Goal: Task Accomplishment & Management: Manage account settings

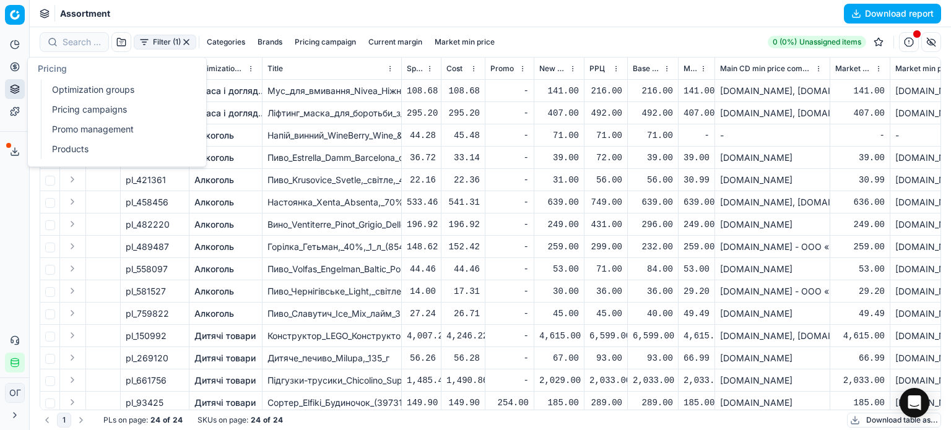
click at [15, 65] on icon at bounding box center [14, 66] width 3 height 3
click at [71, 85] on link "Optimization groups" at bounding box center [119, 89] width 144 height 17
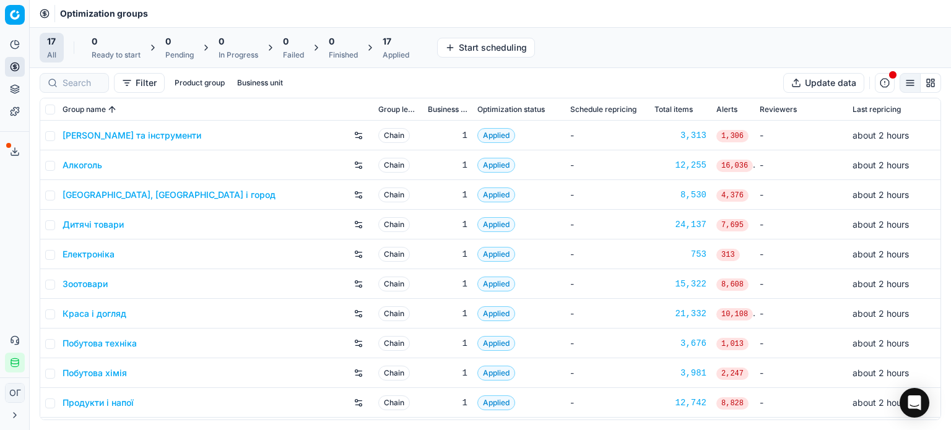
click at [389, 52] on div "Applied" at bounding box center [396, 55] width 27 height 10
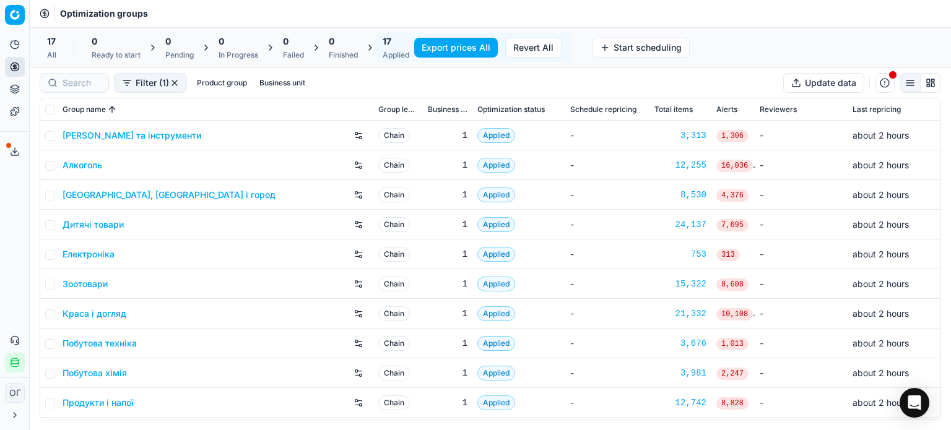
click at [76, 164] on link "Алкоголь" at bounding box center [83, 165] width 40 height 12
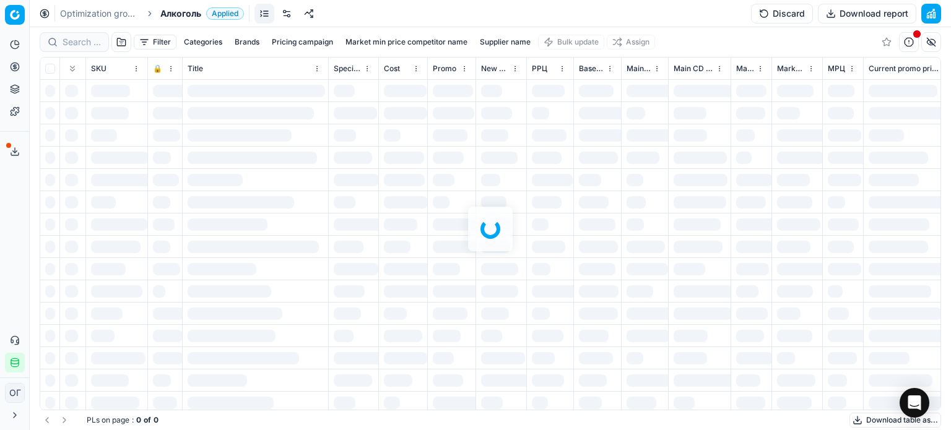
click at [283, 14] on link at bounding box center [287, 14] width 20 height 20
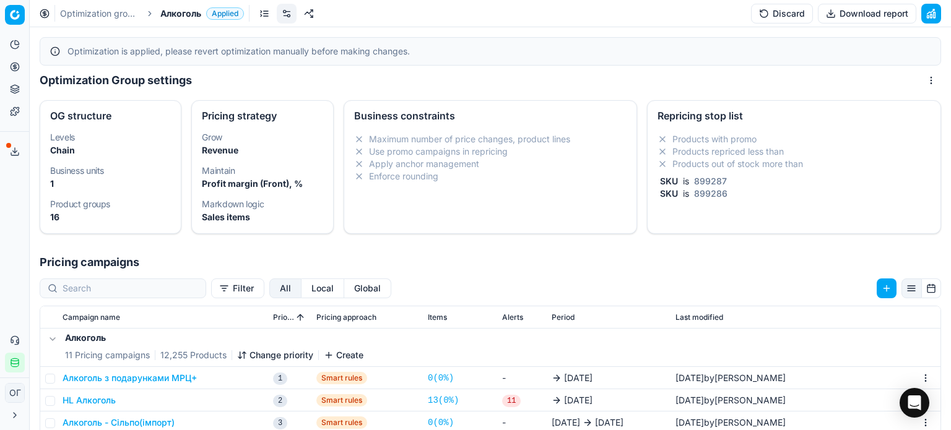
scroll to position [224, 0]
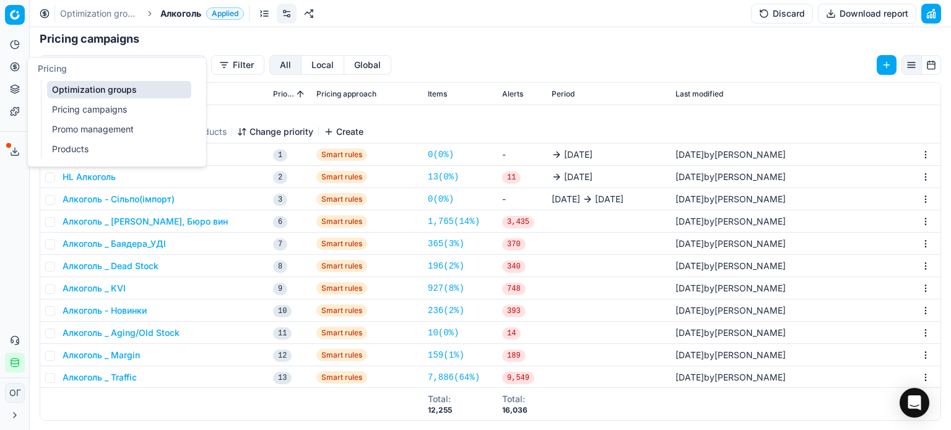
click at [9, 66] on button "Pricing" at bounding box center [15, 67] width 20 height 20
click at [68, 84] on link "Optimization groups" at bounding box center [119, 89] width 144 height 17
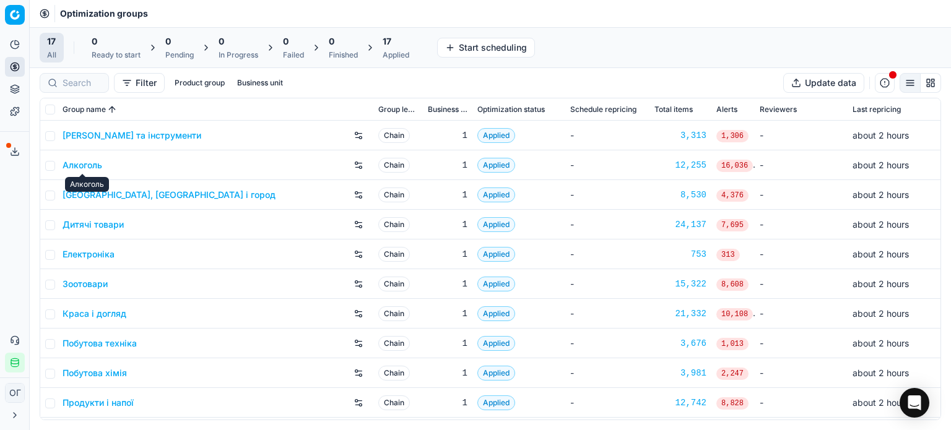
click at [85, 165] on link "Алкоголь" at bounding box center [83, 165] width 40 height 12
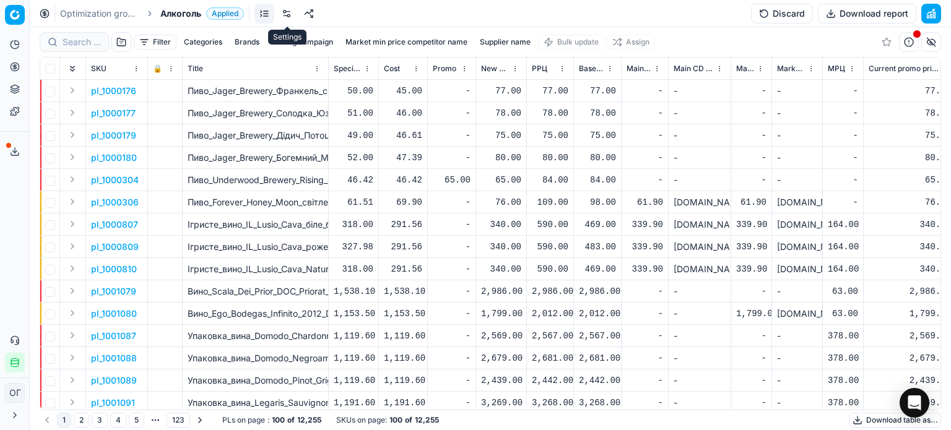
click at [285, 15] on link at bounding box center [287, 14] width 20 height 20
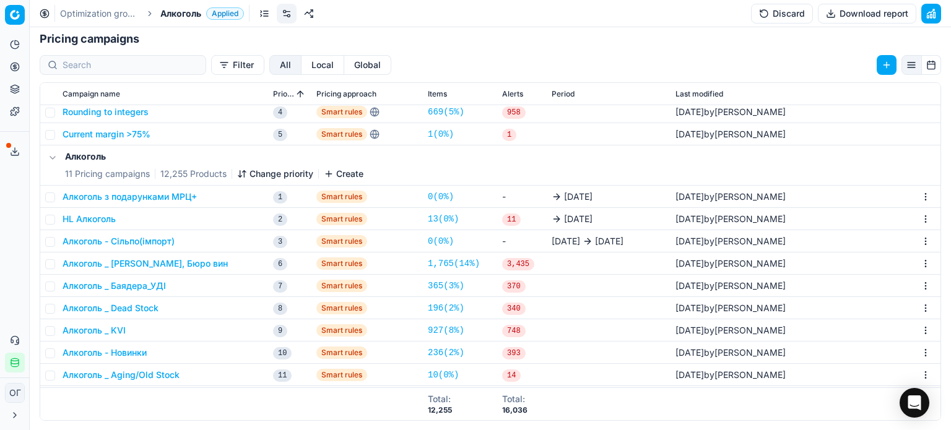
scroll to position [163, 0]
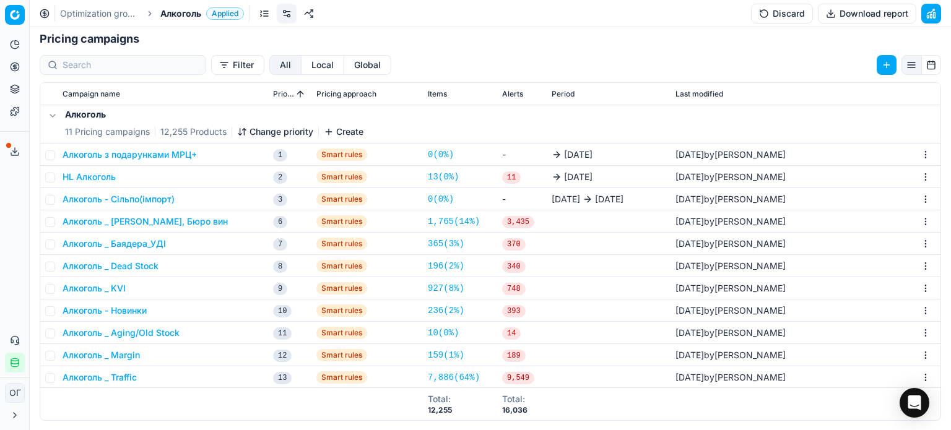
click at [89, 177] on button "HL Алкоголь" at bounding box center [89, 177] width 53 height 12
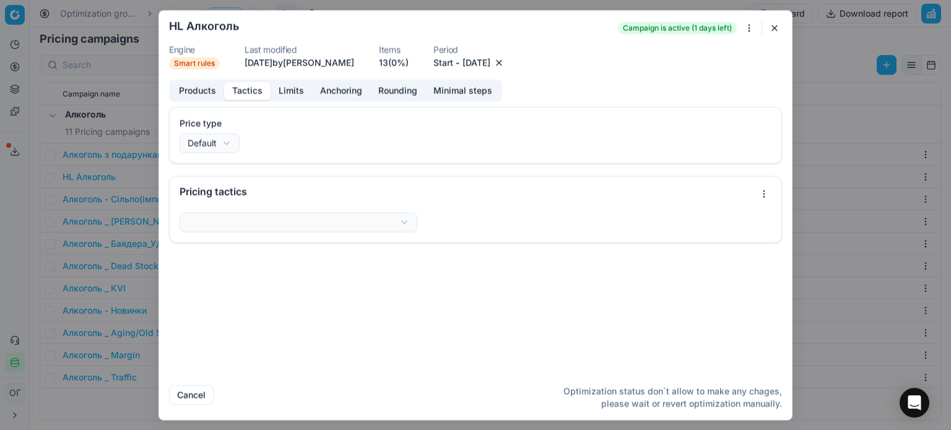
click at [247, 94] on button "Tactics" at bounding box center [247, 91] width 46 height 18
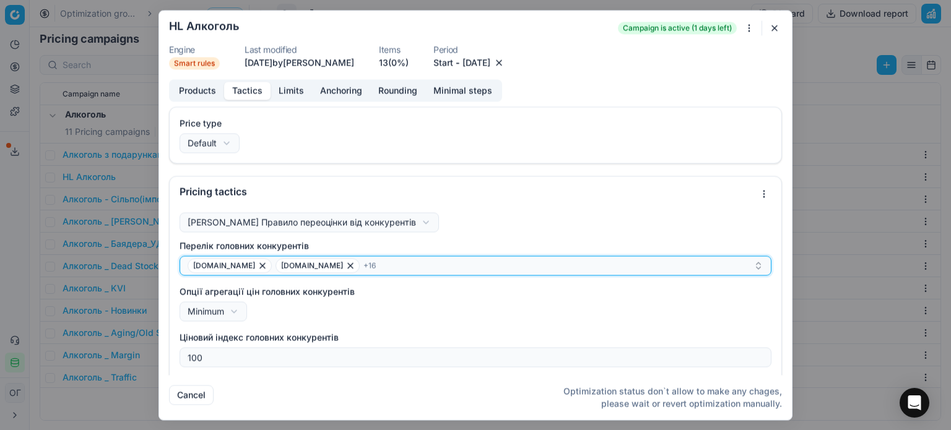
click at [390, 267] on div "[DOMAIN_NAME] [DOMAIN_NAME] + 16" at bounding box center [471, 265] width 566 height 15
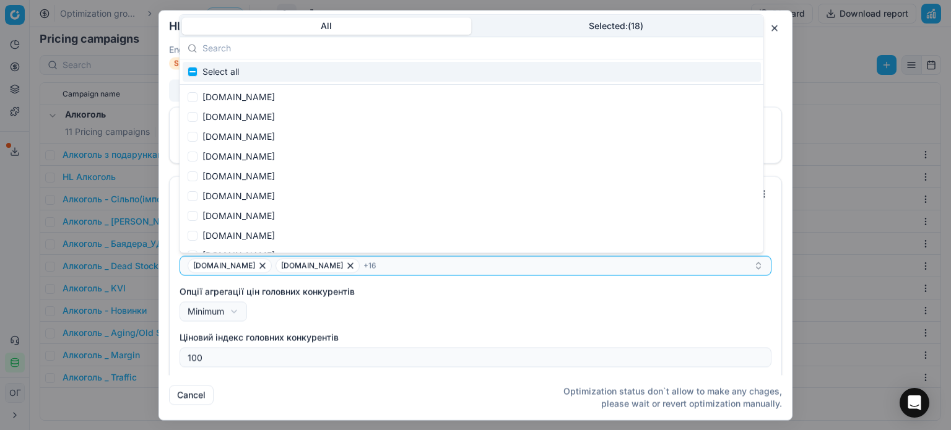
scroll to position [0, 0]
click at [612, 22] on button "Selected: ( 18 )" at bounding box center [616, 25] width 290 height 17
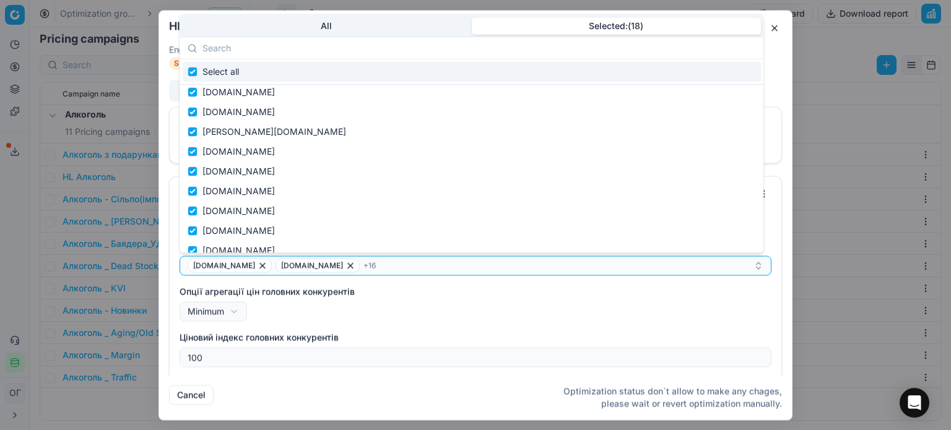
scroll to position [139, 0]
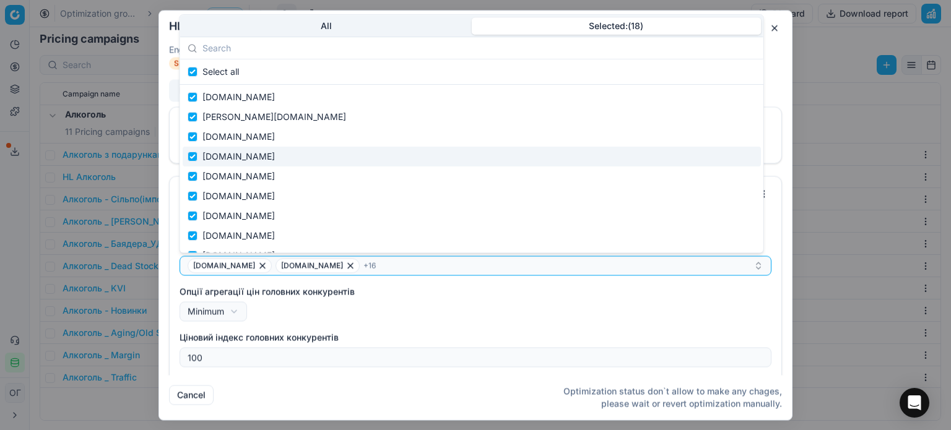
click at [778, 54] on dl "Engine Smart rules Last modified [DATE] by [PERSON_NAME] Items 13 (0%) Period S…" at bounding box center [475, 57] width 613 height 24
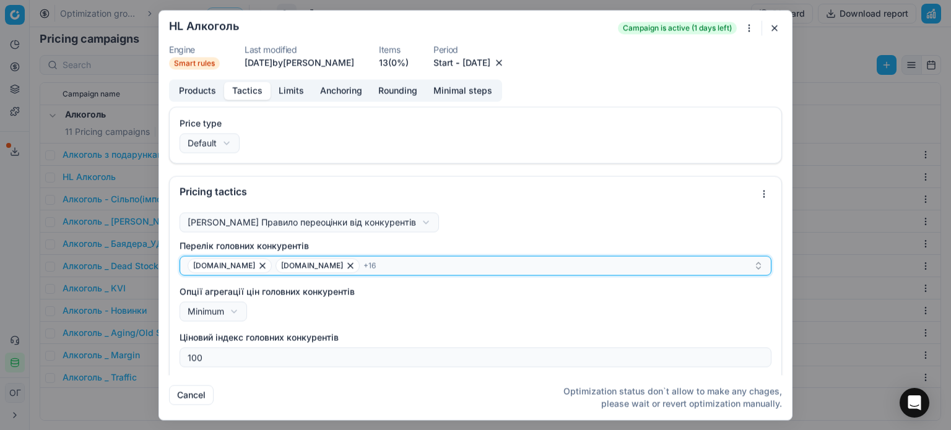
click at [419, 267] on div "[DOMAIN_NAME] [DOMAIN_NAME] + 16" at bounding box center [471, 265] width 566 height 15
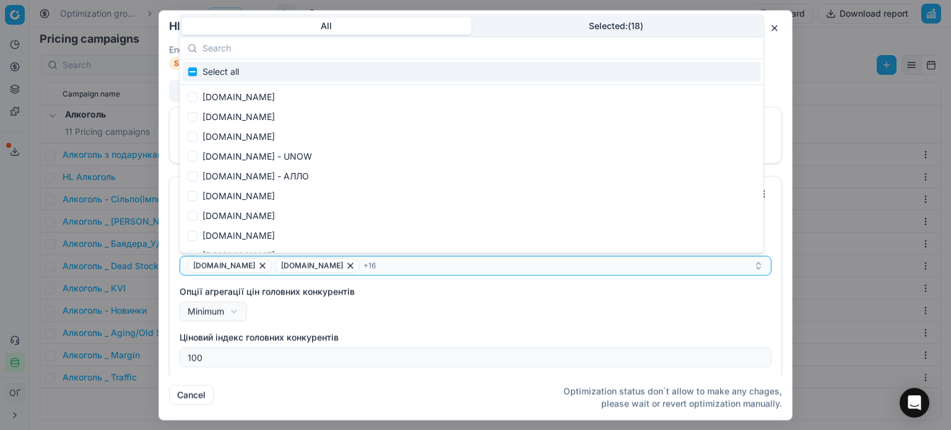
click at [278, 19] on button "All" at bounding box center [327, 25] width 290 height 17
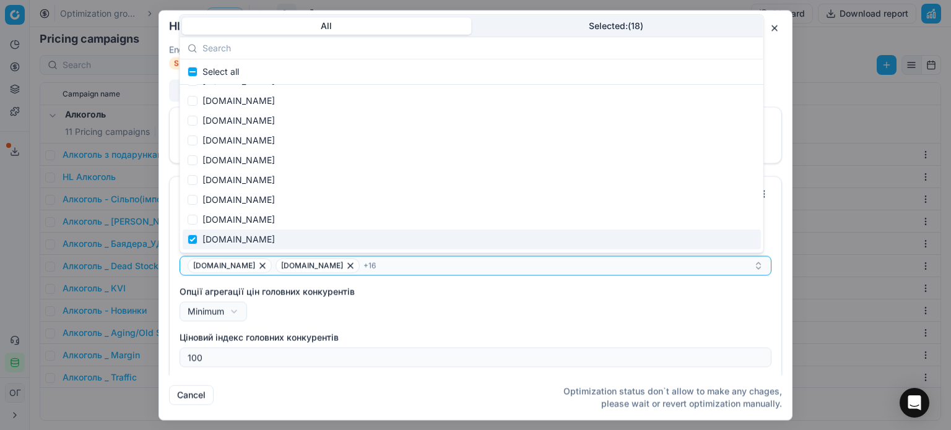
scroll to position [1580, 0]
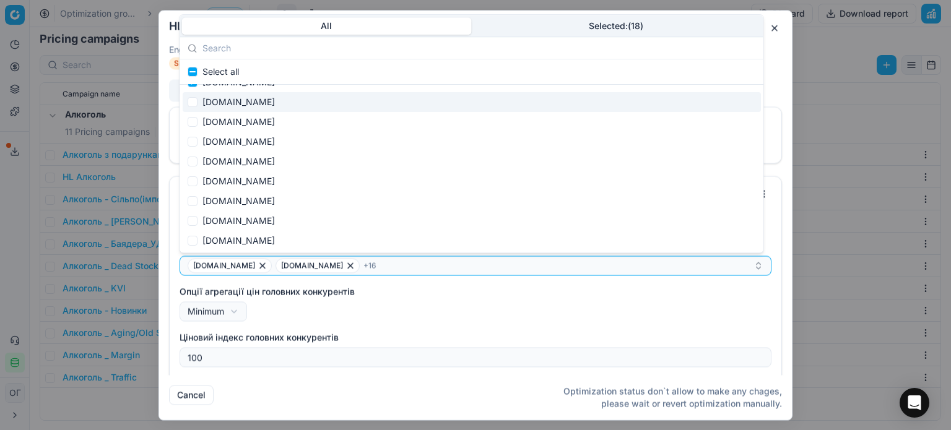
click at [778, 61] on dl "Engine Smart rules Last modified [DATE] by [PERSON_NAME] Items 13 (0%) Period S…" at bounding box center [475, 57] width 613 height 24
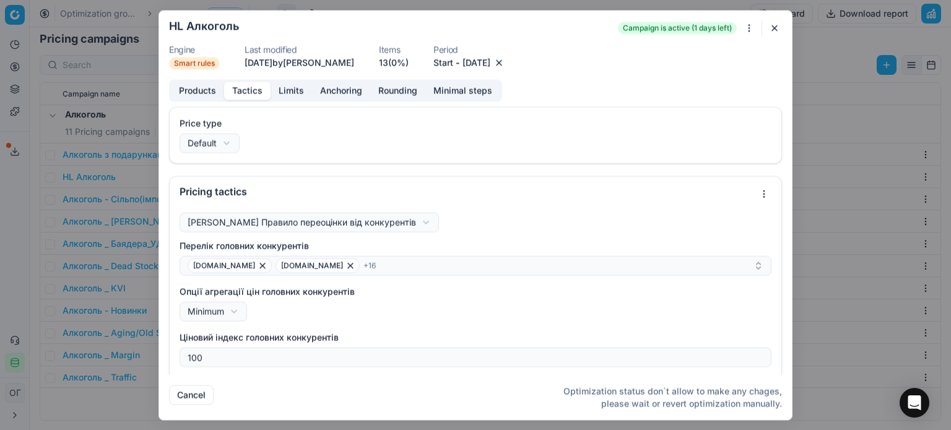
scroll to position [124, 0]
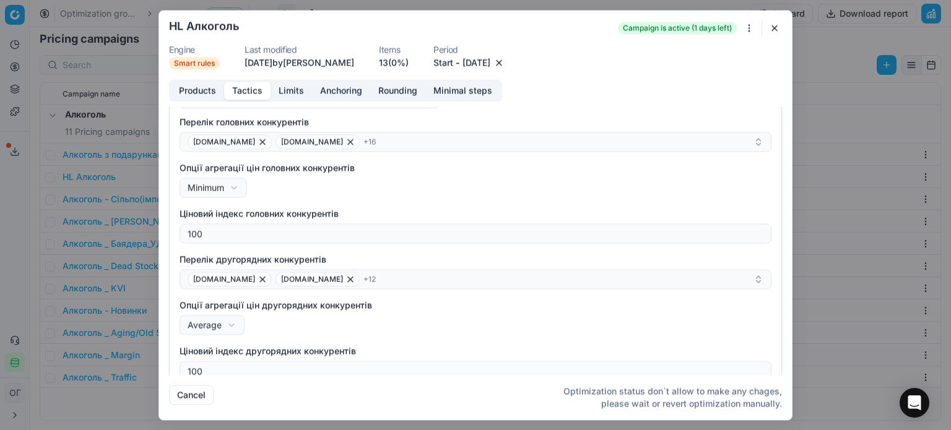
click at [776, 27] on button "button" at bounding box center [774, 27] width 15 height 15
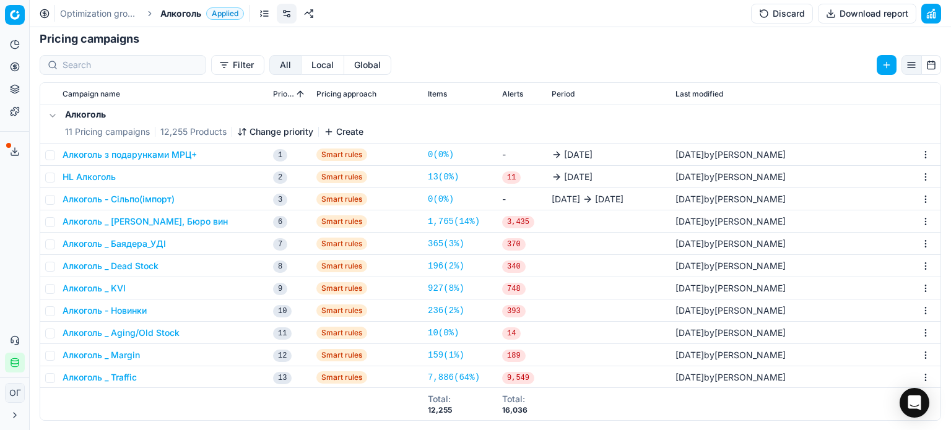
click at [103, 289] on button "Алкоголь _ KVI" at bounding box center [94, 288] width 63 height 12
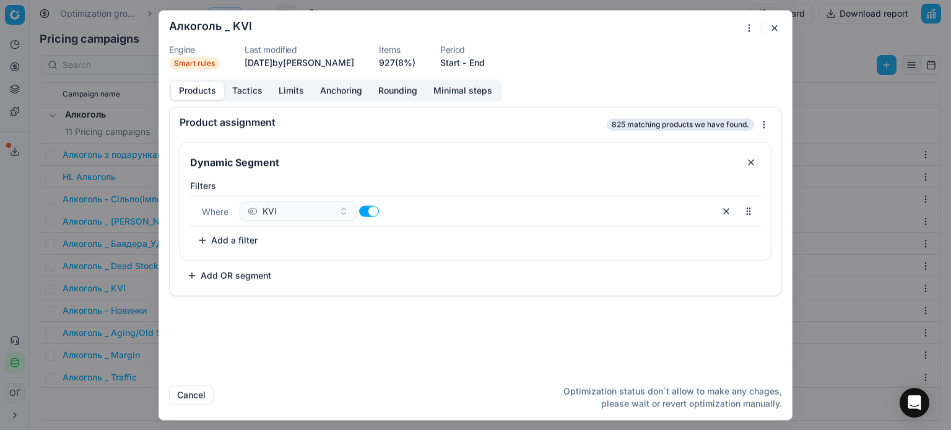
click at [244, 91] on button "Tactics" at bounding box center [247, 91] width 46 height 18
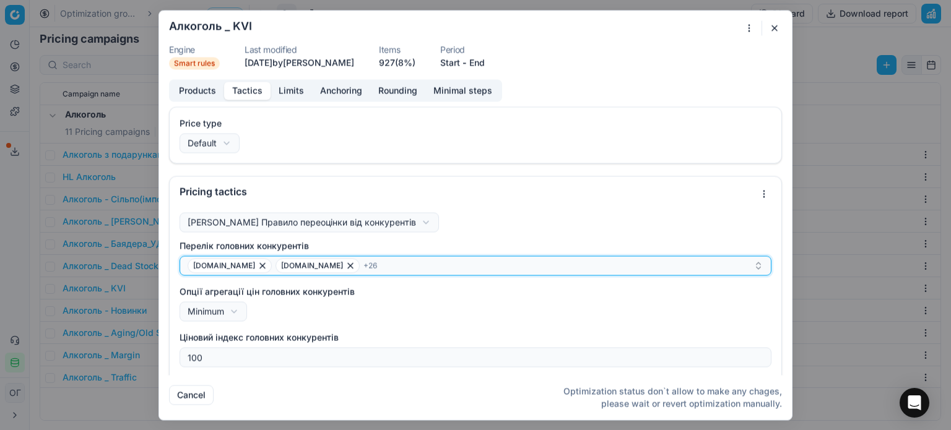
click at [379, 267] on div "[DOMAIN_NAME] [DOMAIN_NAME] + 26" at bounding box center [471, 265] width 566 height 15
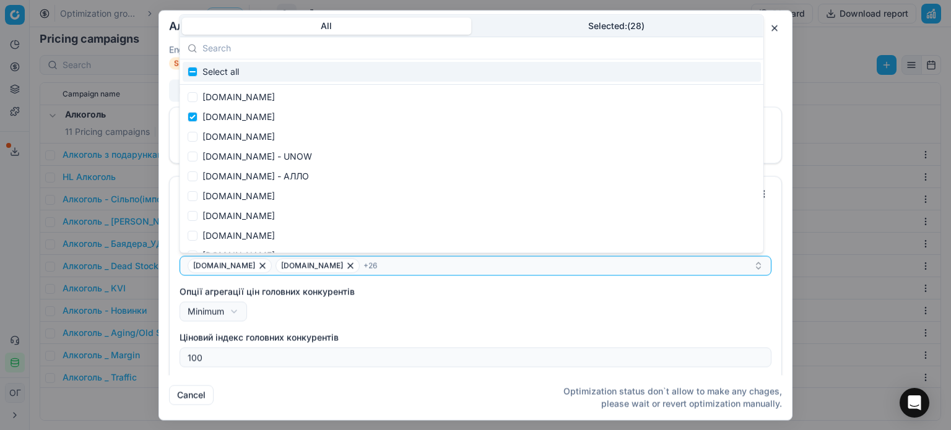
click at [637, 24] on button "Selected: ( 28 )" at bounding box center [616, 25] width 290 height 17
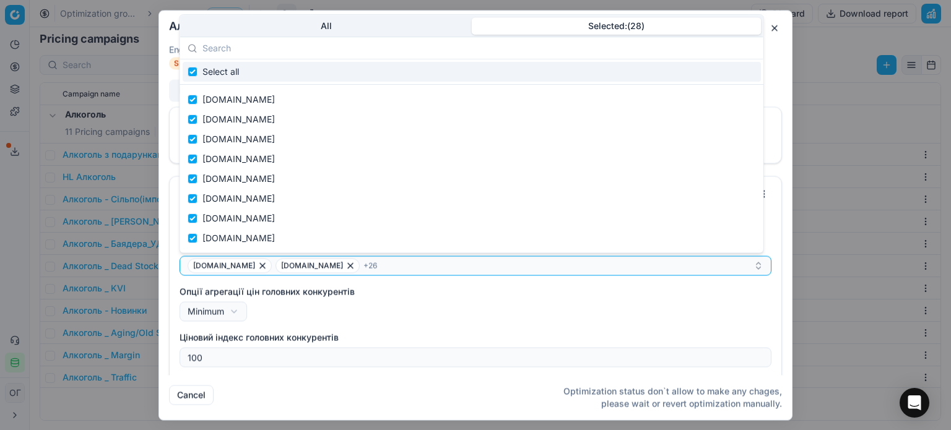
scroll to position [337, 0]
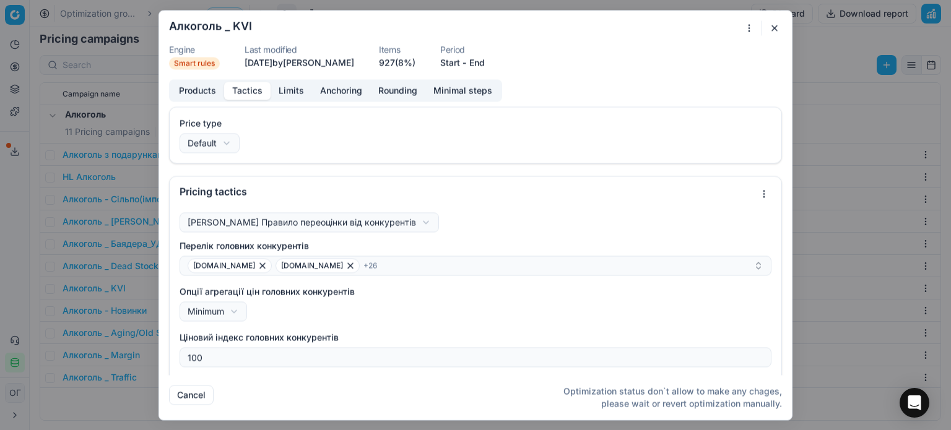
click at [776, 35] on button "button" at bounding box center [774, 27] width 15 height 15
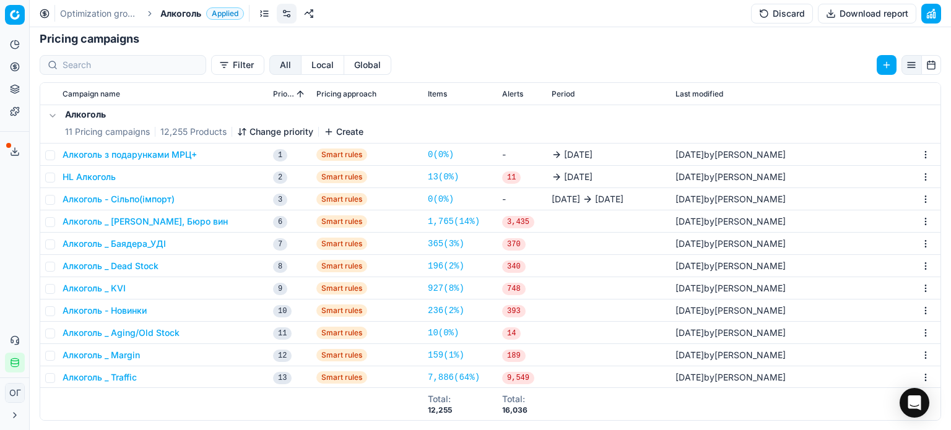
click at [109, 311] on button "Алкоголь - Новинки" at bounding box center [105, 311] width 84 height 12
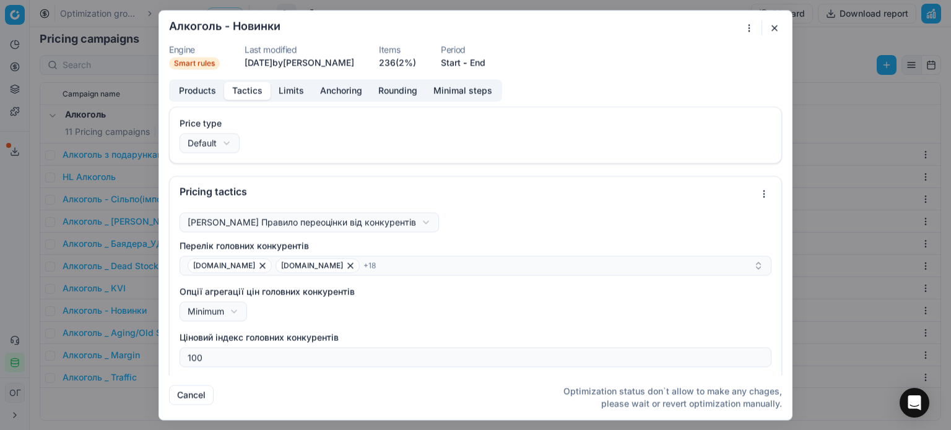
click at [259, 92] on button "Tactics" at bounding box center [247, 91] width 46 height 18
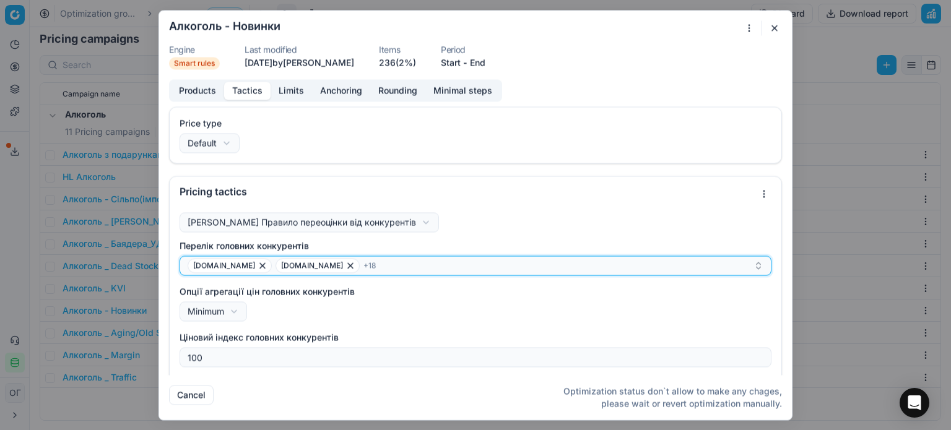
click at [399, 265] on div "[DOMAIN_NAME] [DOMAIN_NAME] + 18" at bounding box center [471, 265] width 566 height 15
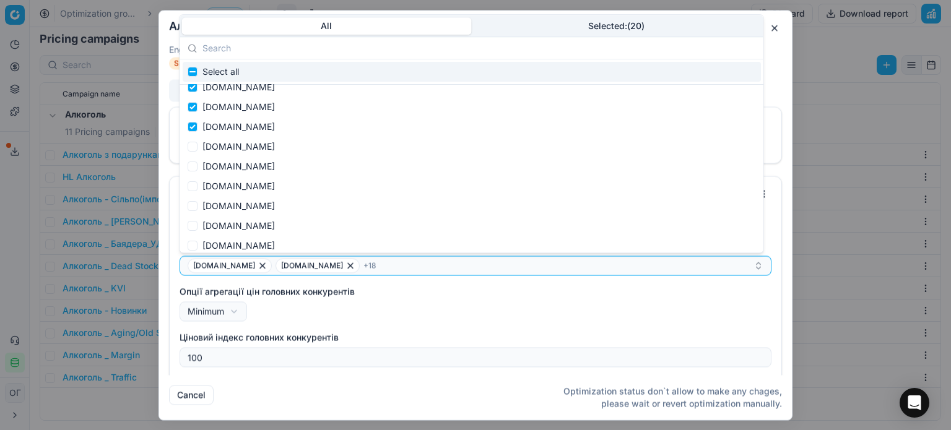
scroll to position [1518, 0]
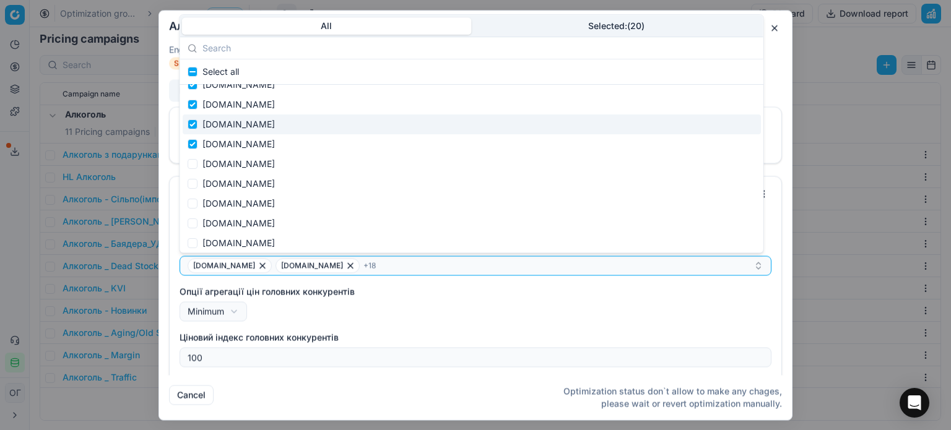
click at [772, 33] on button "button" at bounding box center [774, 27] width 15 height 15
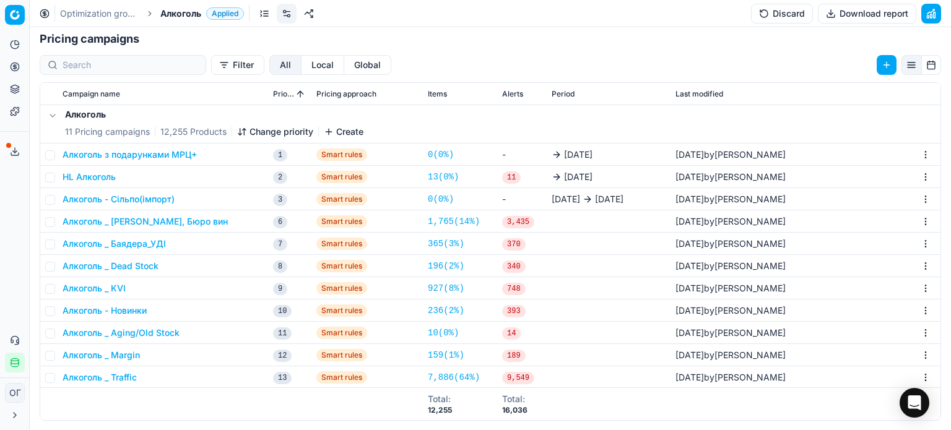
click at [99, 288] on button "Алкоголь _ KVI" at bounding box center [94, 288] width 63 height 12
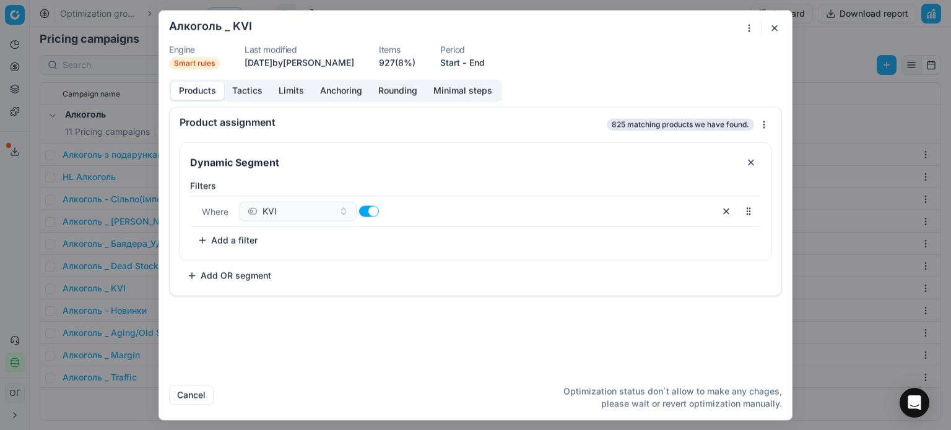
click at [246, 91] on button "Tactics" at bounding box center [247, 91] width 46 height 18
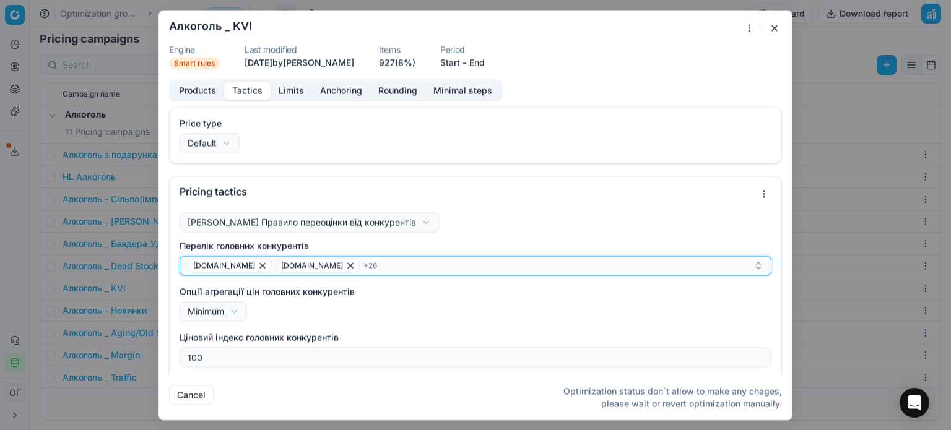
click at [361, 269] on div "[DOMAIN_NAME] [DOMAIN_NAME] + 26" at bounding box center [471, 265] width 566 height 15
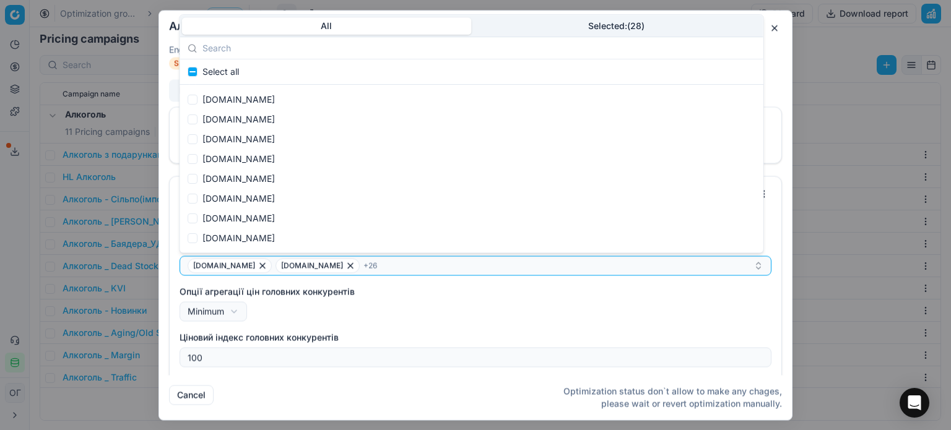
scroll to position [0, 0]
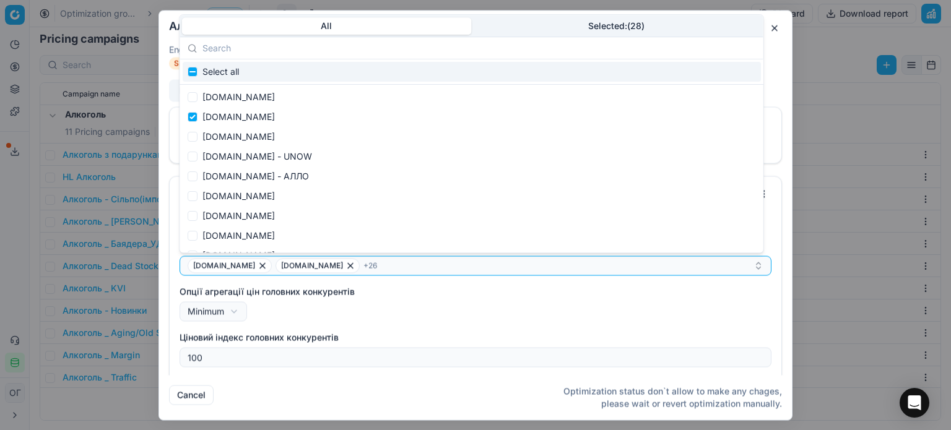
click at [778, 30] on button "button" at bounding box center [774, 27] width 15 height 15
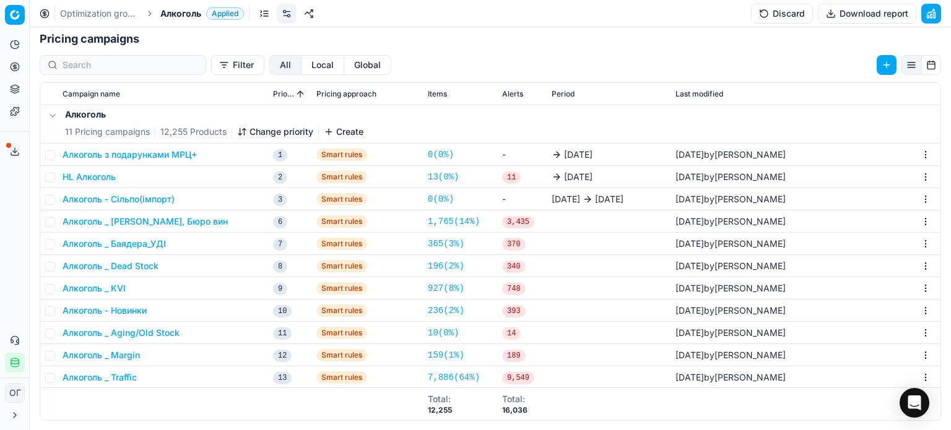
click at [125, 306] on button "Алкоголь - Новинки" at bounding box center [105, 311] width 84 height 12
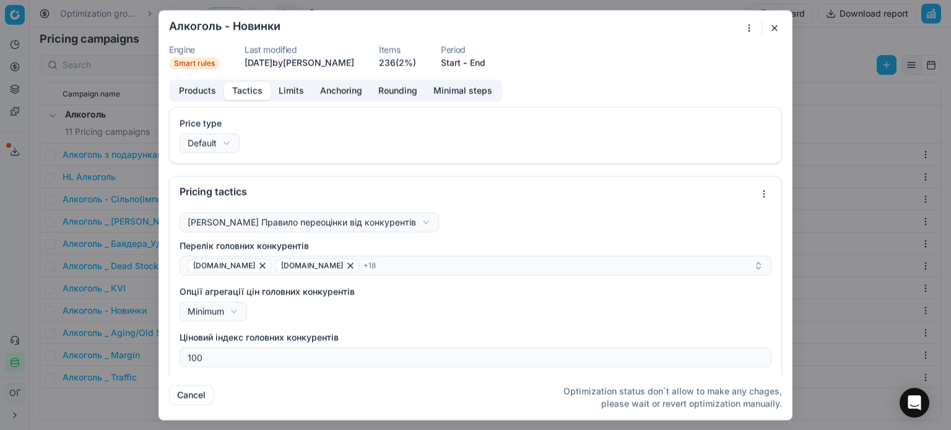
click at [257, 85] on button "Tactics" at bounding box center [247, 91] width 46 height 18
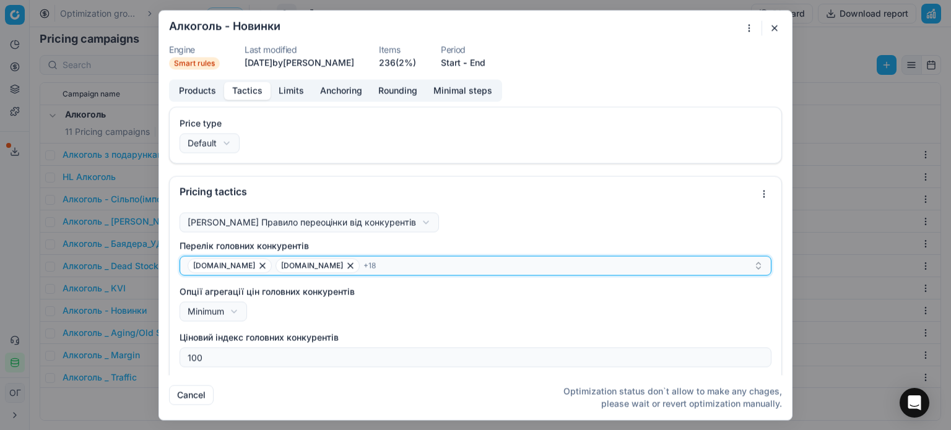
click at [359, 267] on div "[DOMAIN_NAME] [DOMAIN_NAME] + 18" at bounding box center [471, 265] width 566 height 15
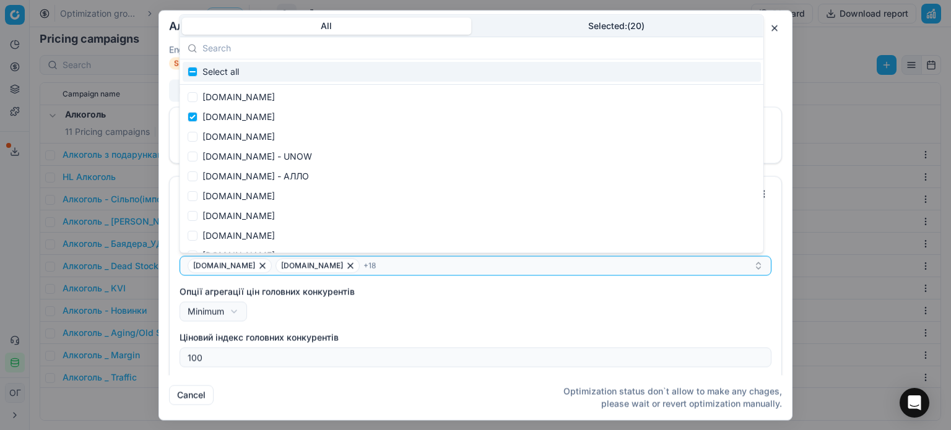
click at [776, 27] on button "button" at bounding box center [774, 27] width 15 height 15
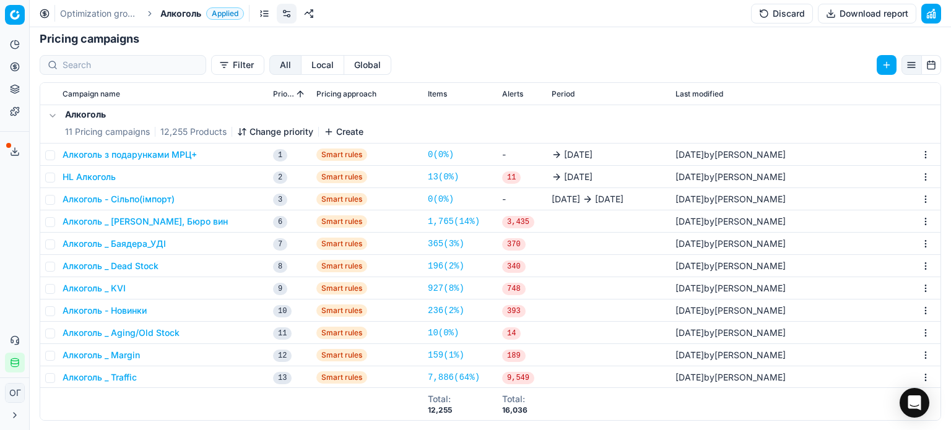
click at [128, 358] on button "Алкоголь _ Margin" at bounding box center [101, 355] width 77 height 12
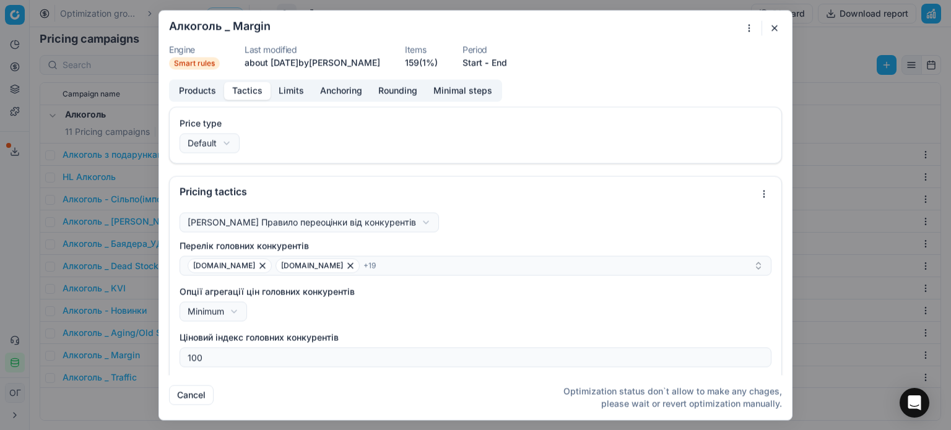
click at [249, 91] on button "Tactics" at bounding box center [247, 91] width 46 height 18
click at [777, 29] on button "button" at bounding box center [774, 27] width 15 height 15
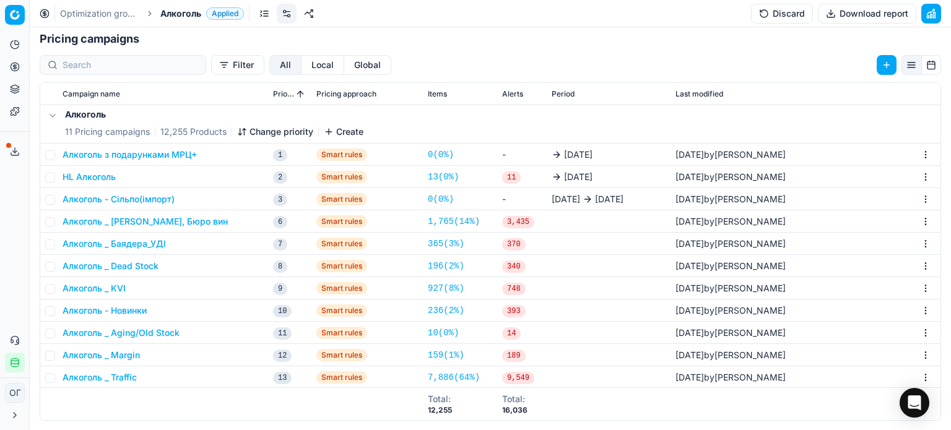
scroll to position [101, 0]
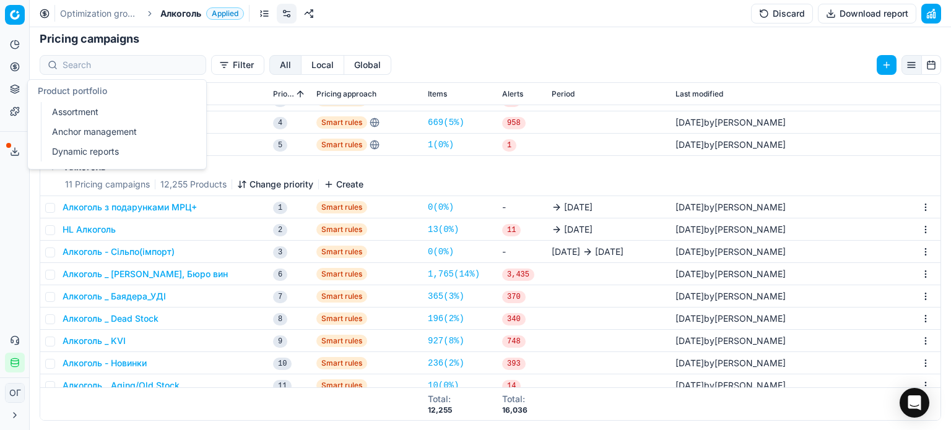
click at [13, 93] on icon at bounding box center [15, 89] width 10 height 10
click at [77, 118] on link "Assortment" at bounding box center [119, 111] width 144 height 17
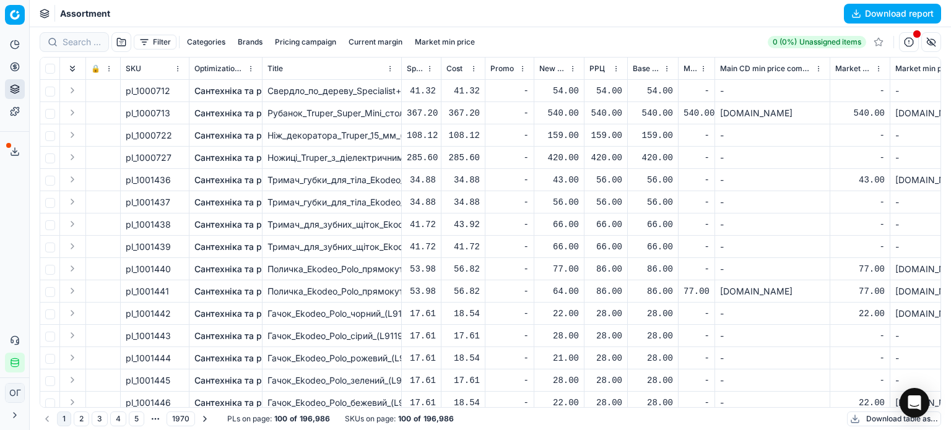
click at [12, 153] on icon at bounding box center [15, 152] width 10 height 10
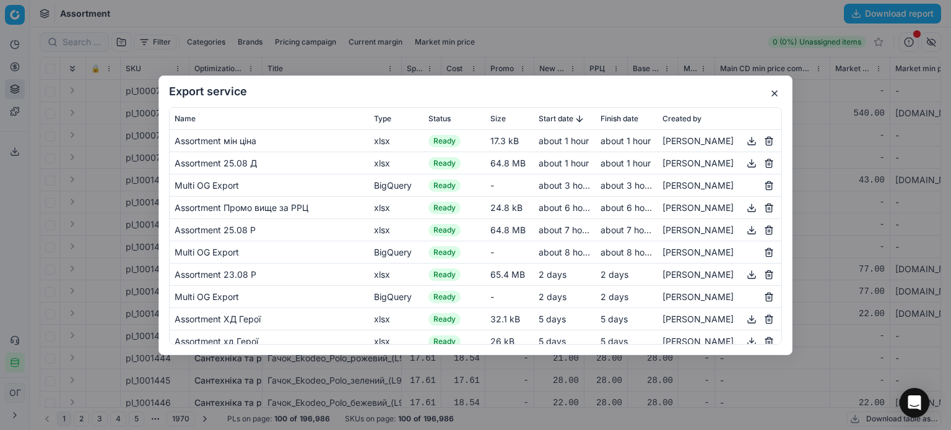
click at [776, 93] on button "button" at bounding box center [774, 93] width 15 height 15
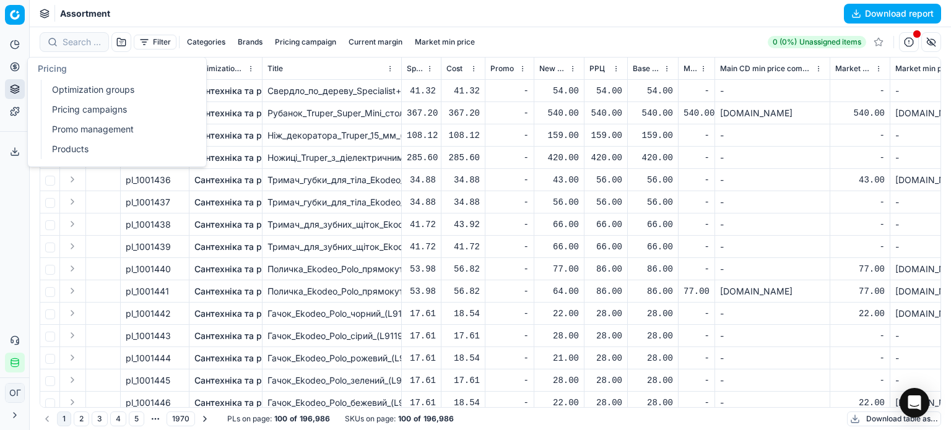
click at [15, 65] on icon at bounding box center [14, 66] width 3 height 3
drag, startPoint x: 74, startPoint y: 92, endPoint x: 121, endPoint y: 44, distance: 67.4
click at [74, 92] on link "Optimization groups" at bounding box center [119, 89] width 144 height 17
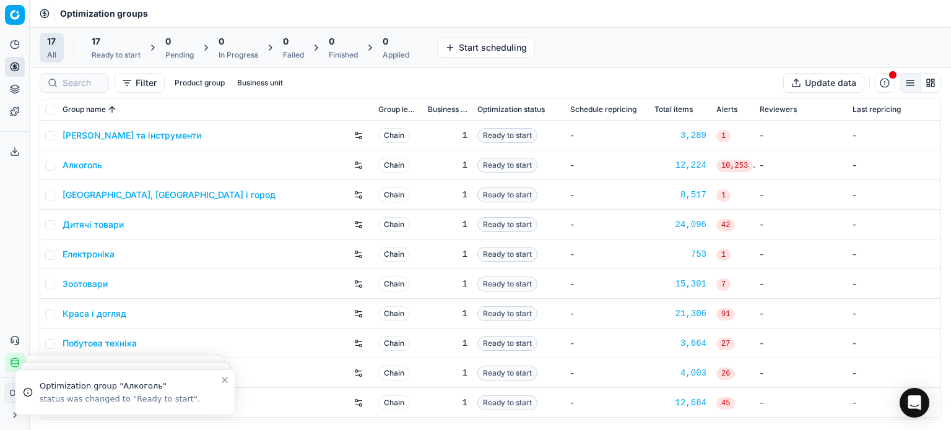
click at [9, 88] on button "Product portfolio" at bounding box center [15, 89] width 20 height 20
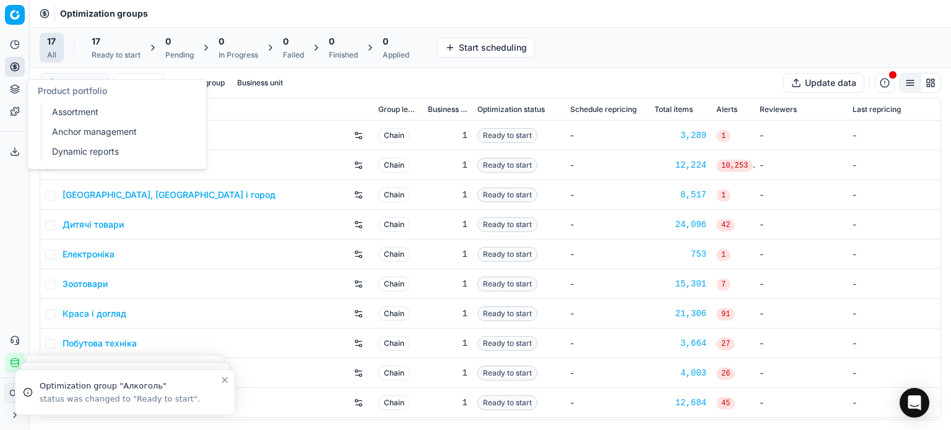
click at [74, 110] on link "Assortment" at bounding box center [119, 111] width 144 height 17
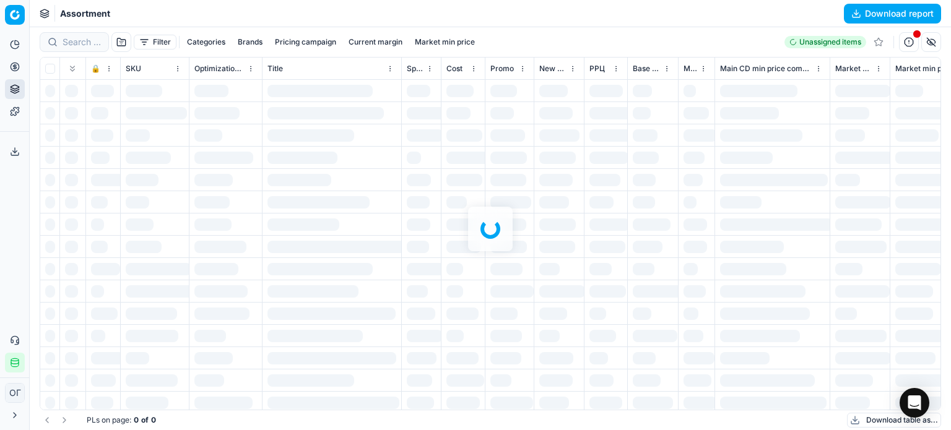
click at [153, 41] on div at bounding box center [490, 228] width 921 height 403
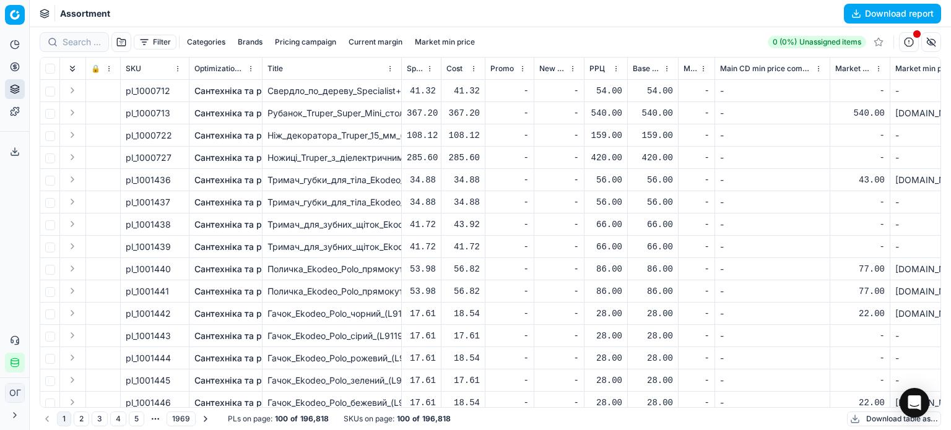
click at [153, 41] on button "Filter" at bounding box center [155, 42] width 43 height 15
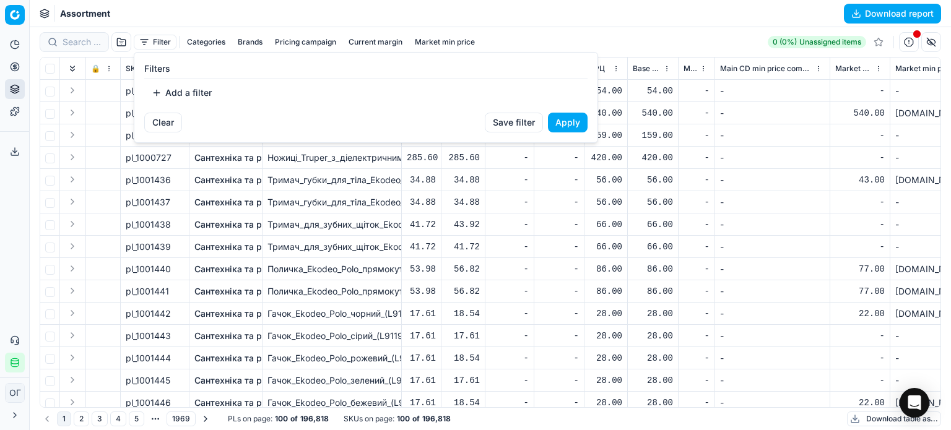
click at [174, 86] on button "Add a filter" at bounding box center [181, 93] width 75 height 20
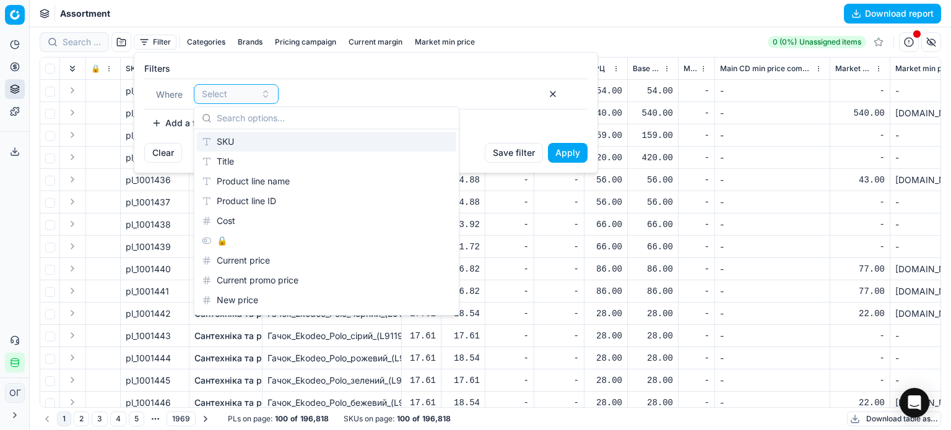
click at [241, 139] on div "SKU" at bounding box center [326, 142] width 259 height 20
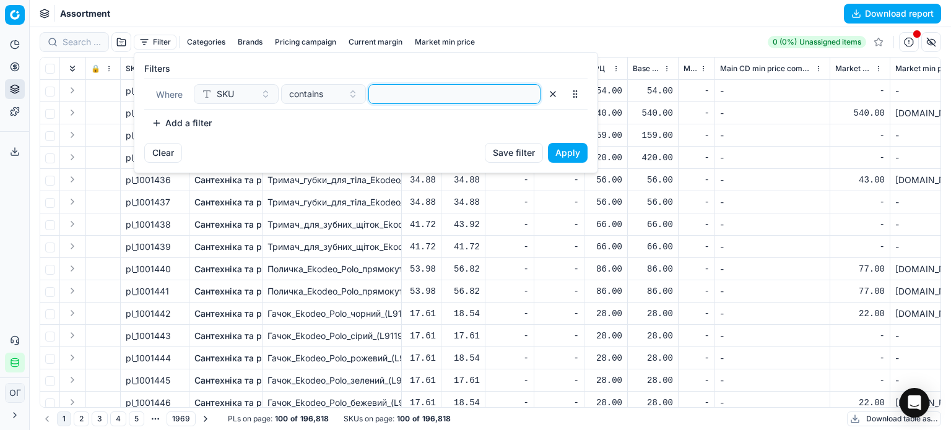
click at [401, 93] on input at bounding box center [454, 94] width 161 height 19
paste input "711367,1235951,508047,508049,590555,453345,589913,1049608,,1049668,508051,50805…"
type input "711367,1235951,508047,508049,590555,453345,589913,1049608,,1049668,508051,50805…"
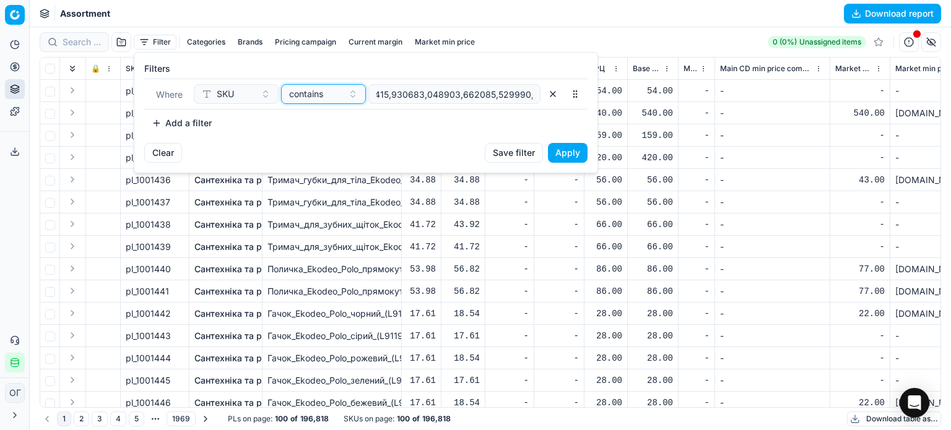
click at [327, 99] on div "contains" at bounding box center [316, 94] width 54 height 12
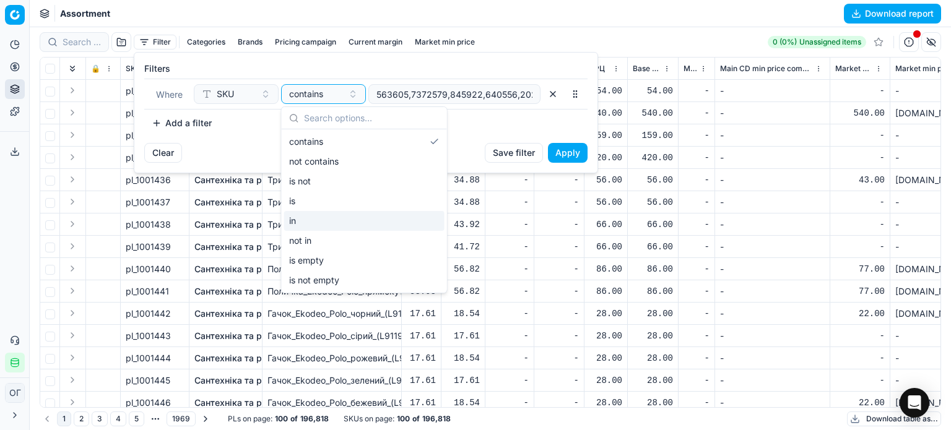
click at [336, 218] on div "in" at bounding box center [364, 221] width 160 height 20
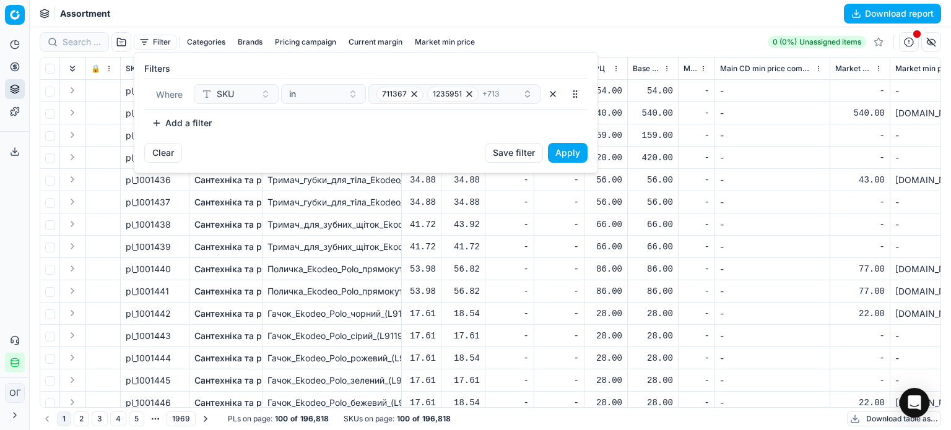
click at [570, 149] on button "Apply" at bounding box center [568, 153] width 40 height 20
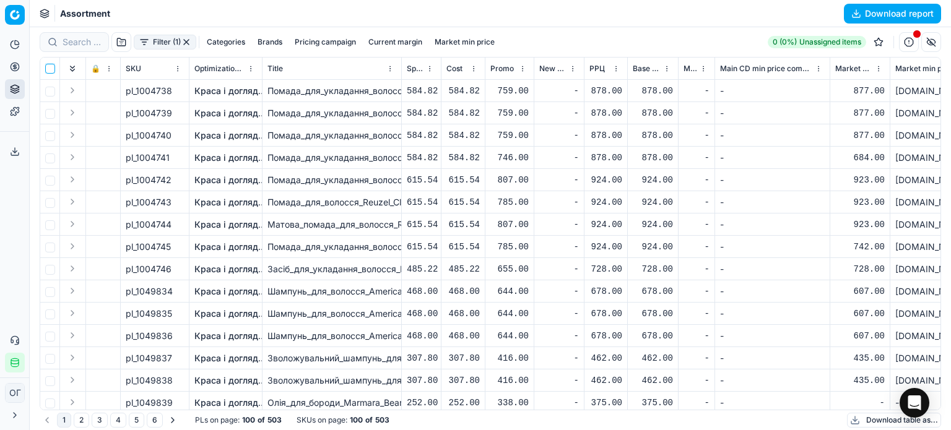
click at [47, 69] on input "checkbox" at bounding box center [50, 69] width 10 height 10
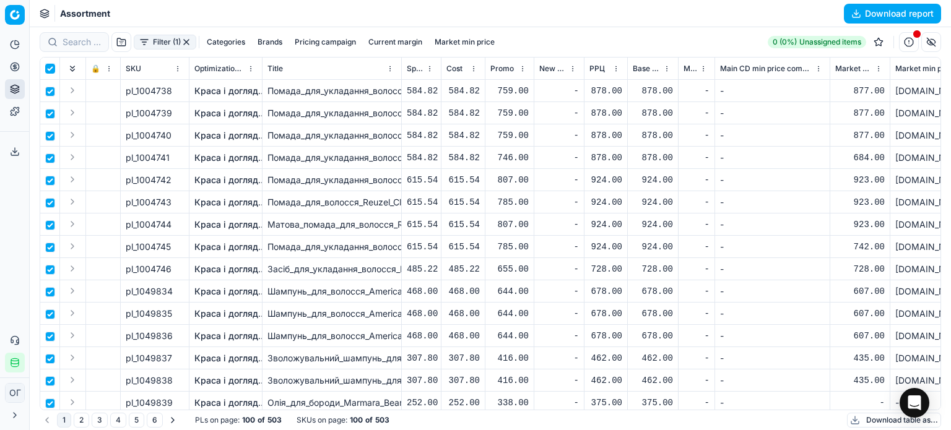
checkbox input "true"
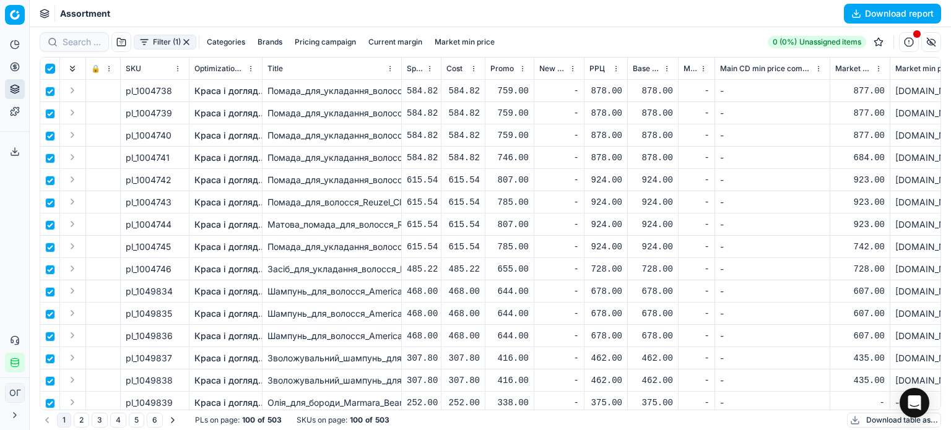
checkbox input "true"
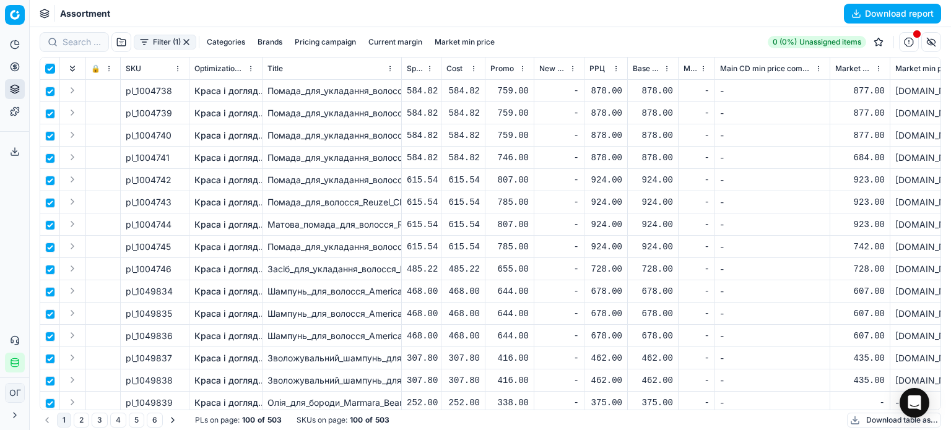
checkbox input "true"
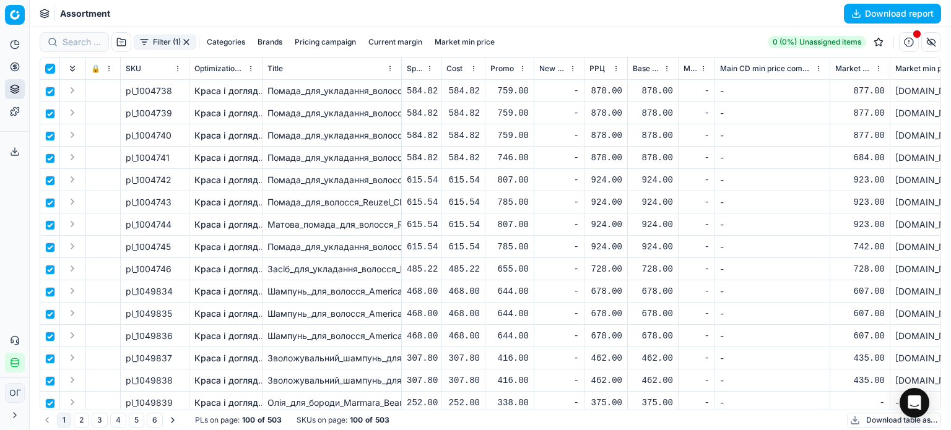
checkbox input "true"
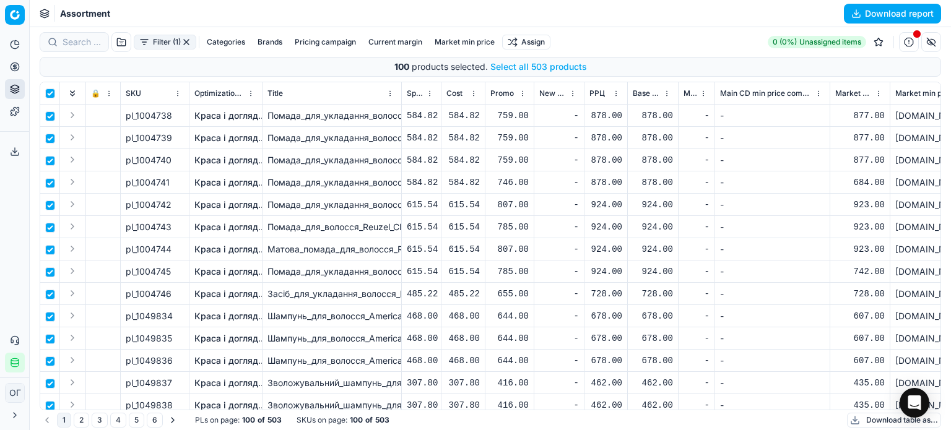
click at [511, 64] on button "Select all 503 products" at bounding box center [538, 67] width 97 height 12
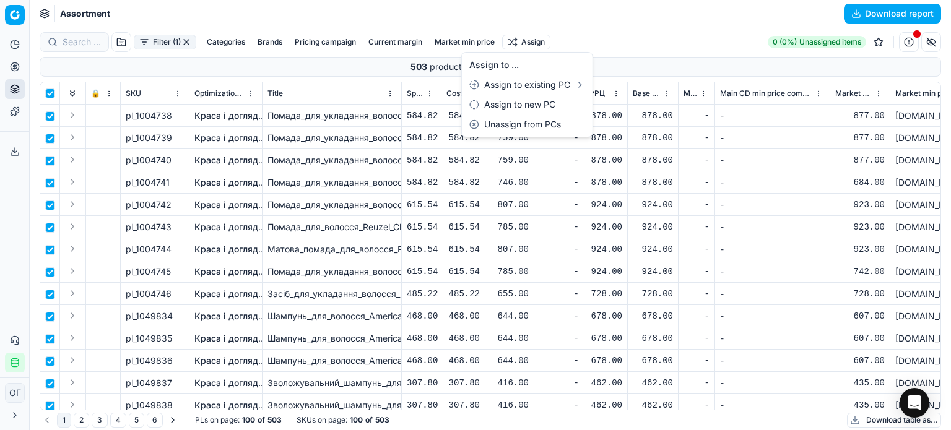
click at [526, 45] on html "Pricing platform Analytics Pricing Product portfolio Templates Export service 1…" at bounding box center [475, 215] width 951 height 430
click at [547, 128] on div "Unassign from PCs" at bounding box center [527, 125] width 126 height 20
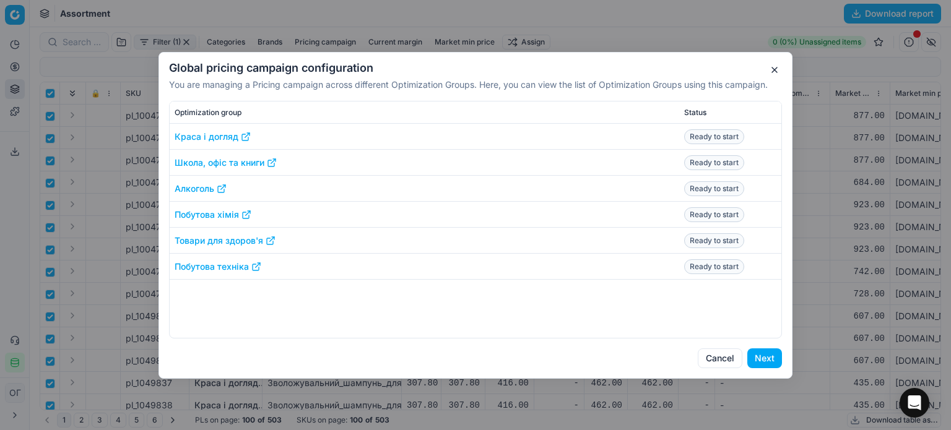
click at [764, 364] on button "Next" at bounding box center [764, 359] width 35 height 20
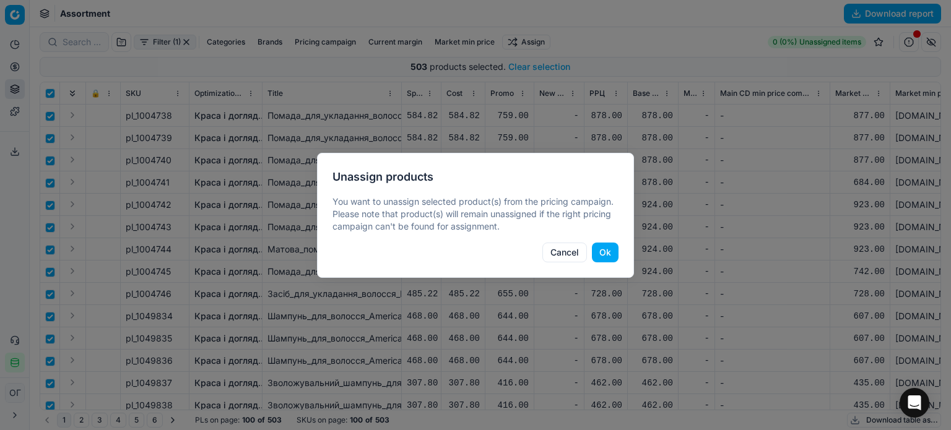
click at [602, 254] on button "Ok" at bounding box center [605, 253] width 27 height 20
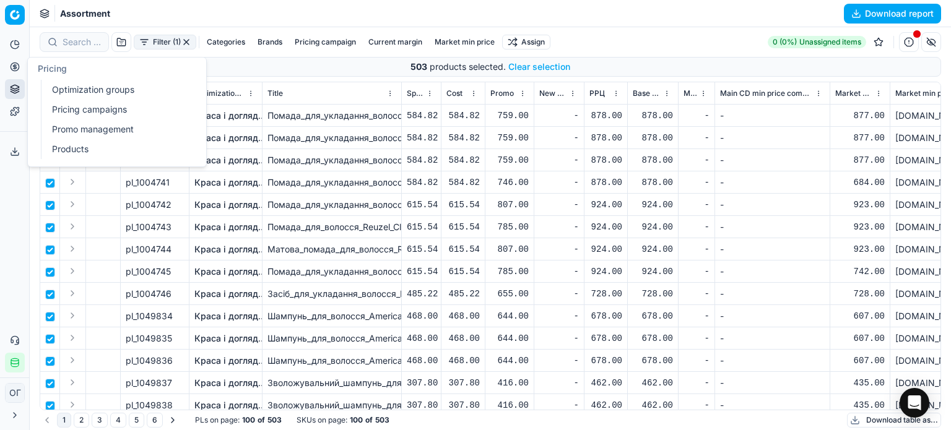
click at [17, 69] on icon at bounding box center [15, 67] width 10 height 10
click at [86, 90] on link "Optimization groups" at bounding box center [119, 89] width 144 height 17
checkbox input "false"
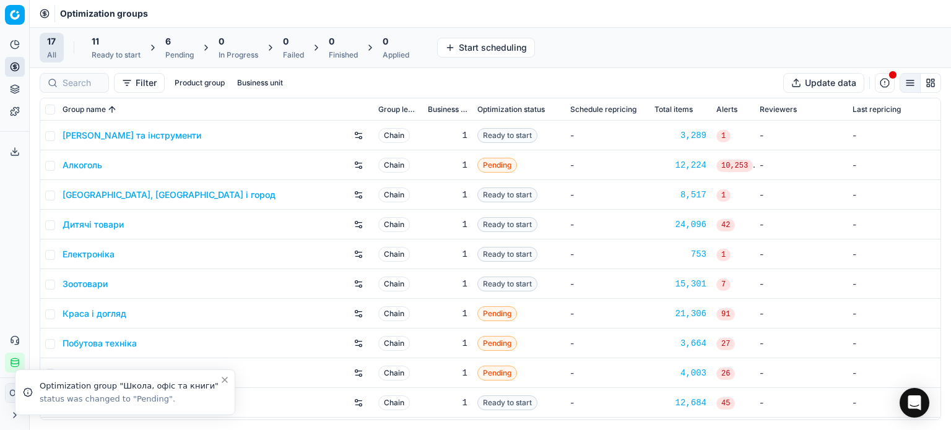
click at [119, 50] on div "Ready to start" at bounding box center [116, 55] width 49 height 10
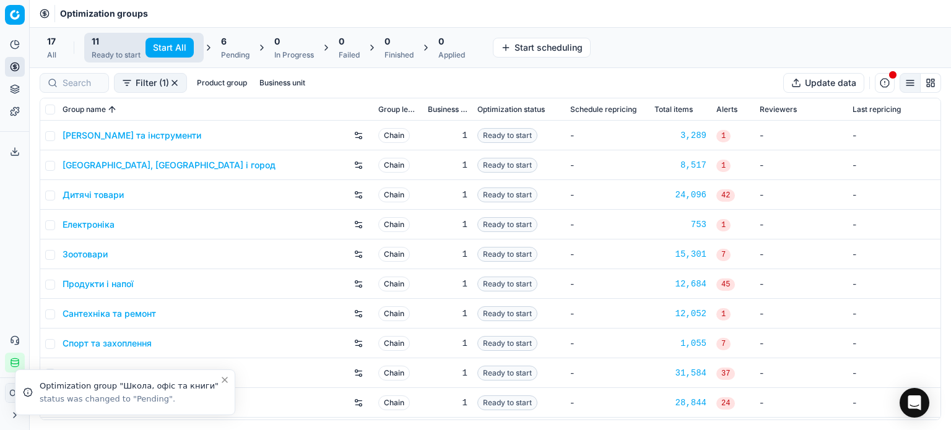
drag, startPoint x: 166, startPoint y: 50, endPoint x: 196, endPoint y: 50, distance: 30.3
click at [167, 50] on button "Start All" at bounding box center [170, 48] width 48 height 20
click at [233, 50] on div "Pending" at bounding box center [241, 55] width 28 height 10
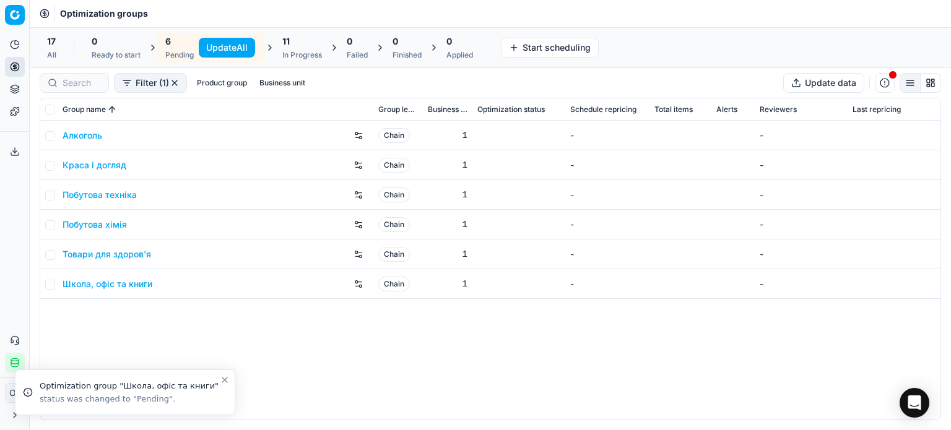
click at [229, 46] on button "Update All" at bounding box center [227, 48] width 56 height 20
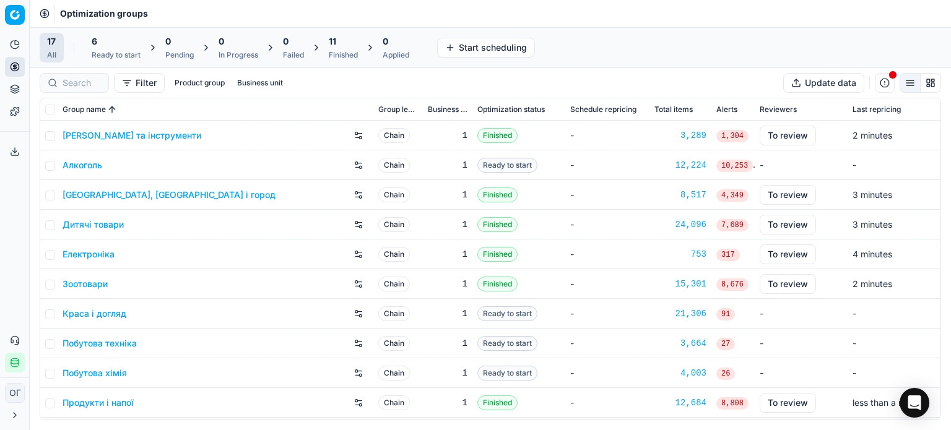
click at [95, 48] on div "6 Ready to start" at bounding box center [116, 47] width 49 height 25
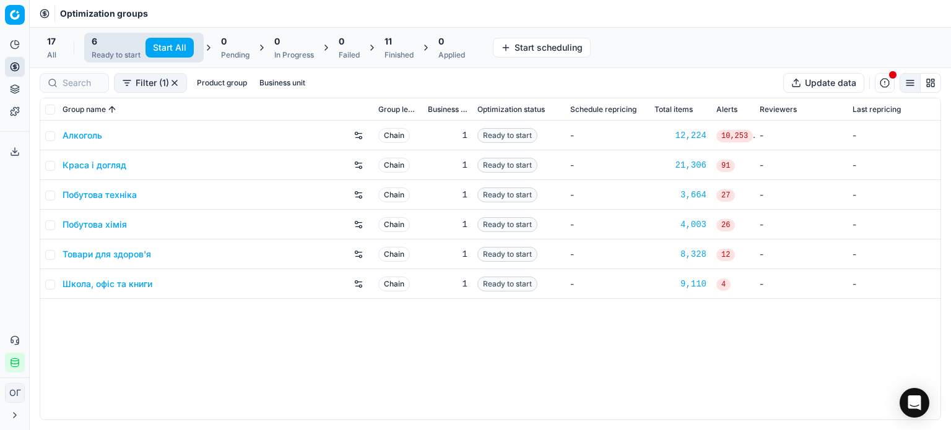
click at [166, 46] on button "Start All" at bounding box center [170, 48] width 48 height 20
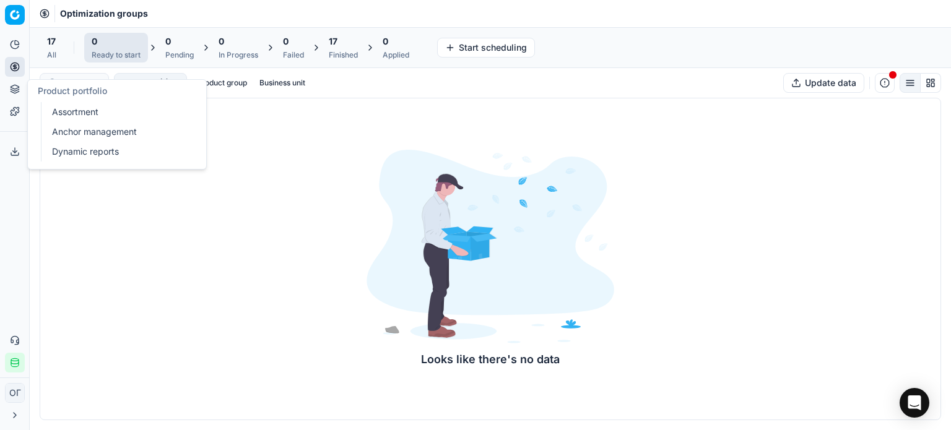
click at [17, 88] on icon at bounding box center [15, 87] width 8 height 4
click at [79, 116] on link "Assortment" at bounding box center [119, 111] width 144 height 17
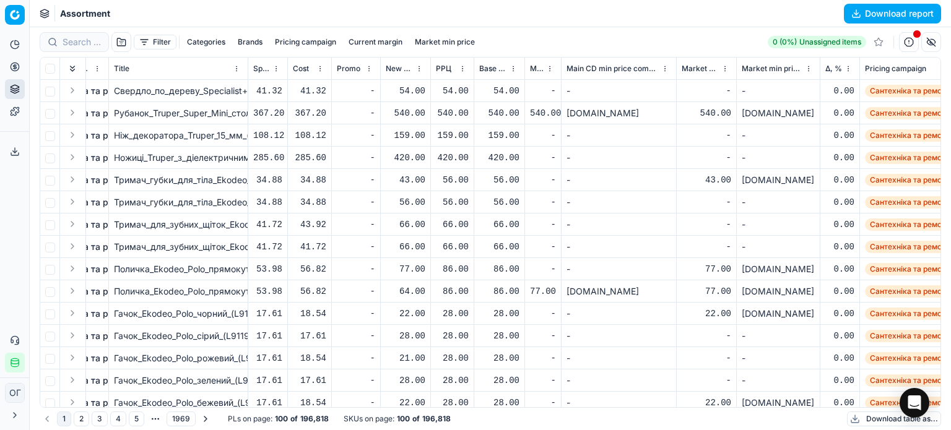
scroll to position [0, 185]
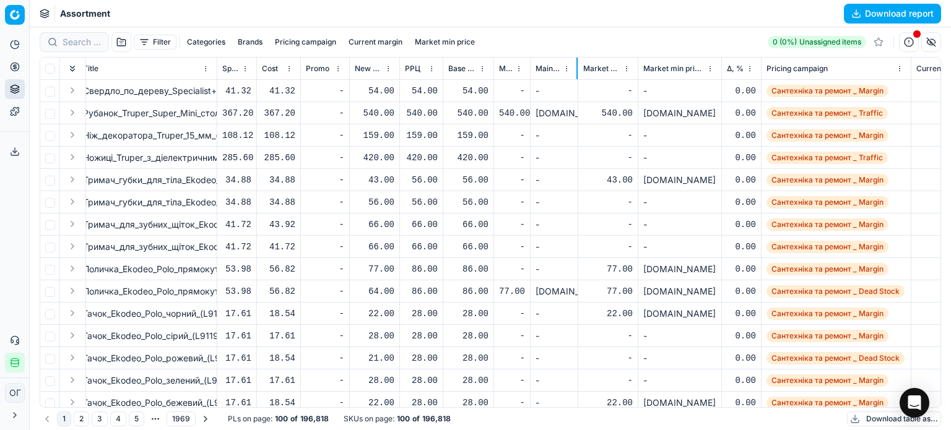
drag, startPoint x: 643, startPoint y: 71, endPoint x: 575, endPoint y: 81, distance: 68.8
click at [576, 79] on div at bounding box center [576, 69] width 1 height 22
click at [630, 76] on th "Market min price" at bounding box center [606, 69] width 60 height 22
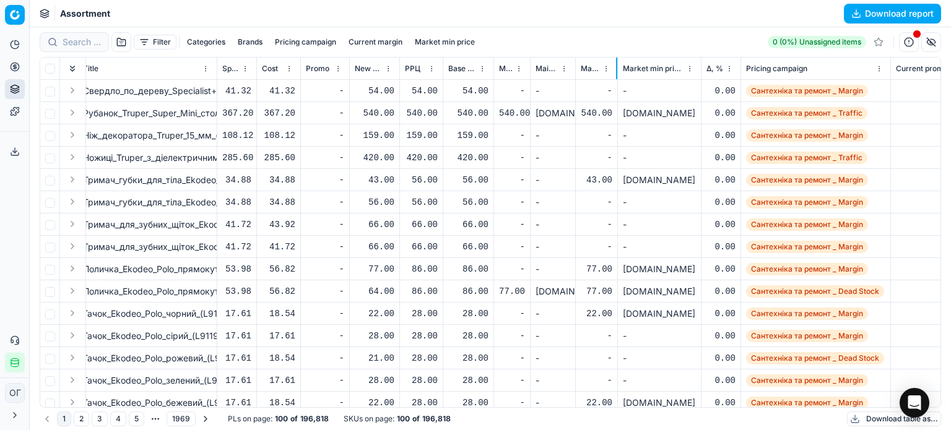
drag, startPoint x: 634, startPoint y: 75, endPoint x: 616, endPoint y: 75, distance: 18.0
click at [616, 75] on div at bounding box center [616, 69] width 1 height 22
click at [699, 70] on th "Market min price competitor name" at bounding box center [660, 69] width 84 height 22
click at [702, 71] on th "Δ, %" at bounding box center [722, 69] width 40 height 22
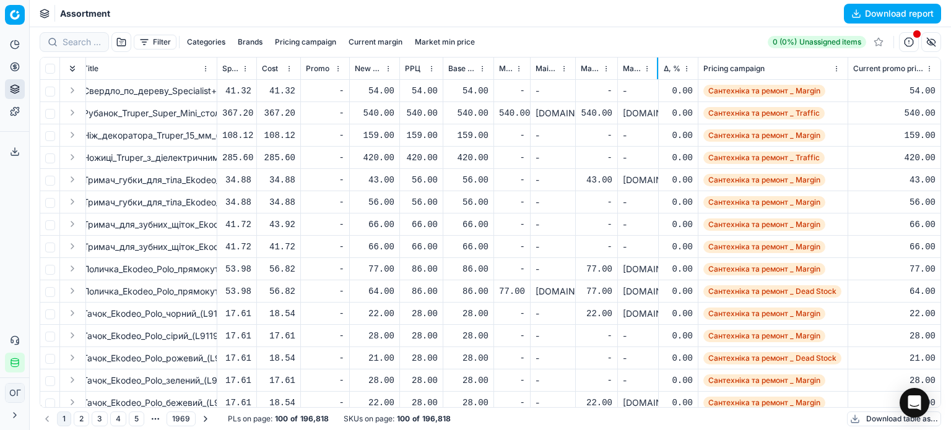
drag, startPoint x: 700, startPoint y: 71, endPoint x: 657, endPoint y: 76, distance: 42.9
click at [657, 76] on div at bounding box center [657, 69] width 1 height 22
click at [676, 72] on span "Δ, %" at bounding box center [672, 69] width 17 height 10
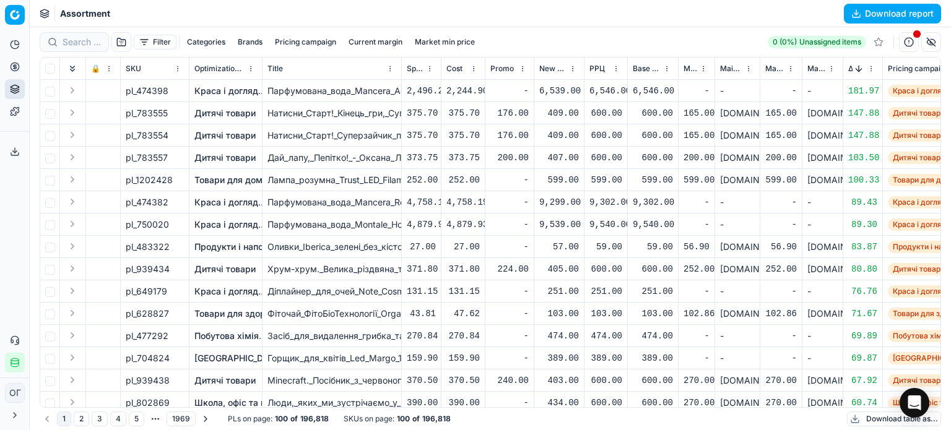
click at [853, 72] on button "Sorted by Δ, % descending" at bounding box center [859, 69] width 12 height 12
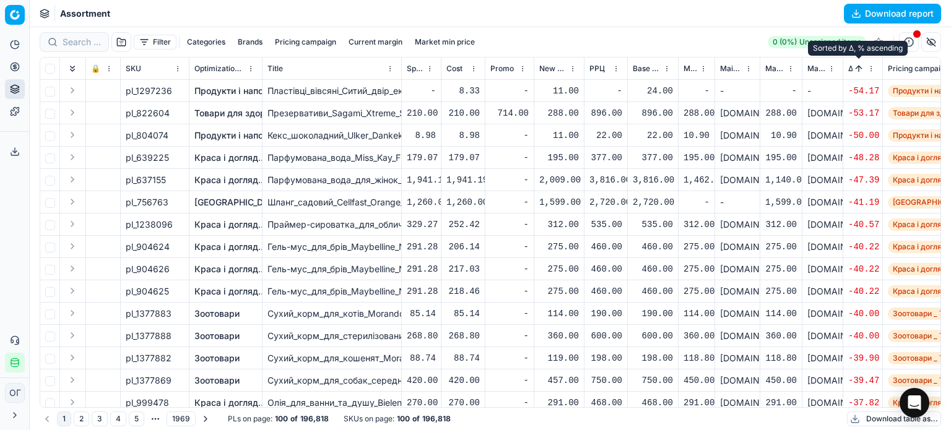
click at [848, 64] on span "Δ, %" at bounding box center [850, 69] width 4 height 10
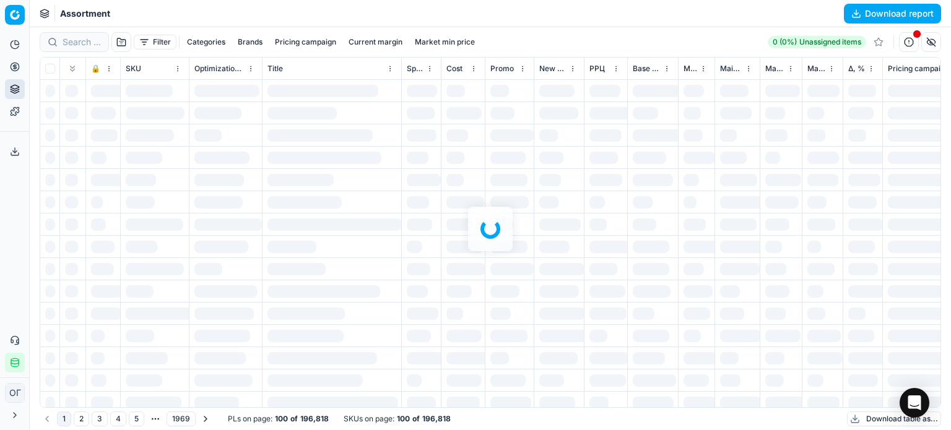
click at [854, 67] on div at bounding box center [490, 228] width 921 height 403
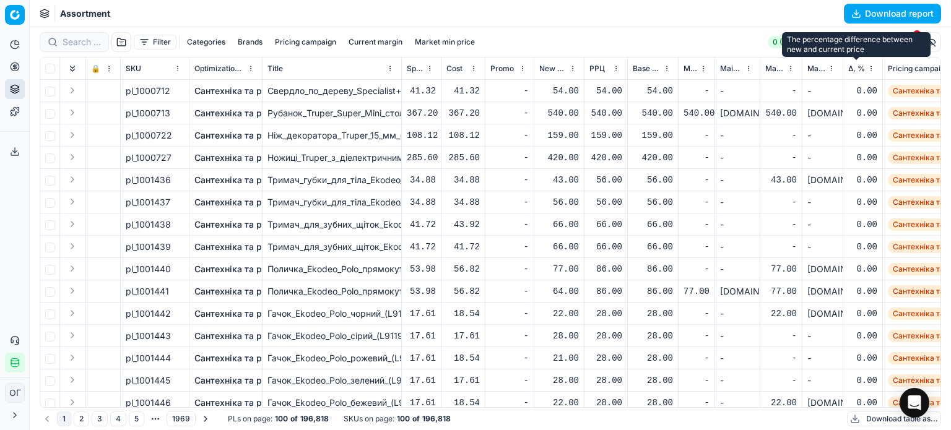
click at [854, 67] on span "Δ, %" at bounding box center [856, 69] width 17 height 10
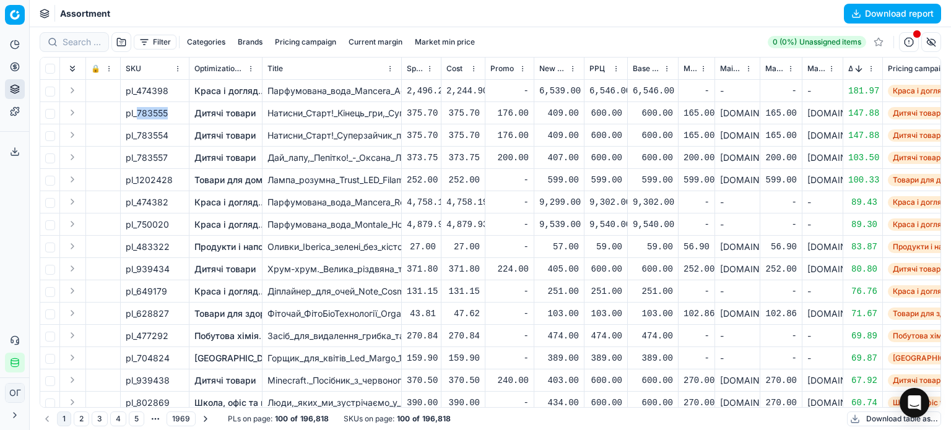
drag, startPoint x: 167, startPoint y: 113, endPoint x: 136, endPoint y: 116, distance: 30.4
click at [136, 115] on span "pl_783555" at bounding box center [147, 113] width 42 height 12
copy span "783555"
drag, startPoint x: 167, startPoint y: 136, endPoint x: 138, endPoint y: 136, distance: 29.1
click at [138, 136] on span "pl_783554" at bounding box center [147, 135] width 43 height 12
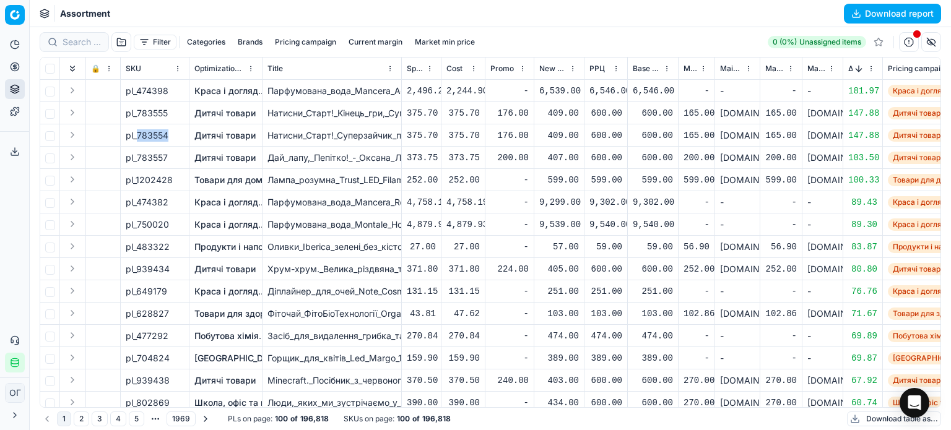
copy span "783554"
drag, startPoint x: 167, startPoint y: 155, endPoint x: 138, endPoint y: 156, distance: 28.5
click at [138, 156] on span "pl_783557" at bounding box center [147, 158] width 42 height 12
copy span "783557"
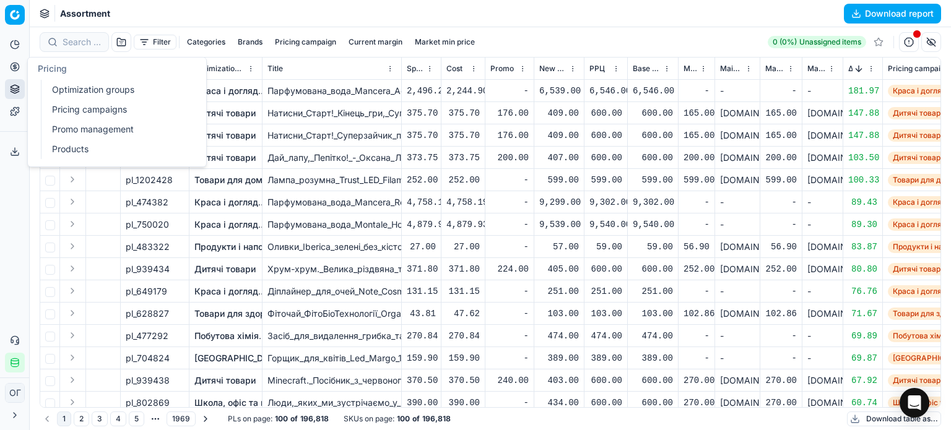
click at [16, 63] on circle at bounding box center [15, 67] width 8 height 8
click at [77, 85] on link "Optimization groups" at bounding box center [119, 89] width 144 height 17
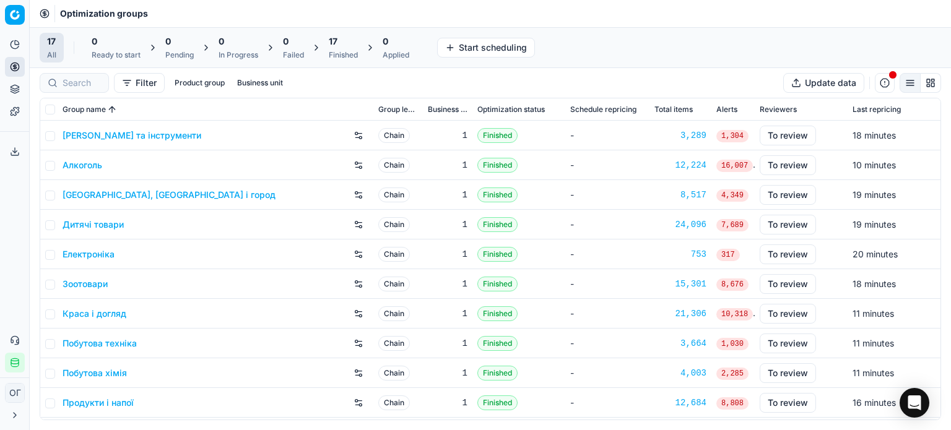
click at [347, 50] on div "Finished" at bounding box center [343, 55] width 29 height 10
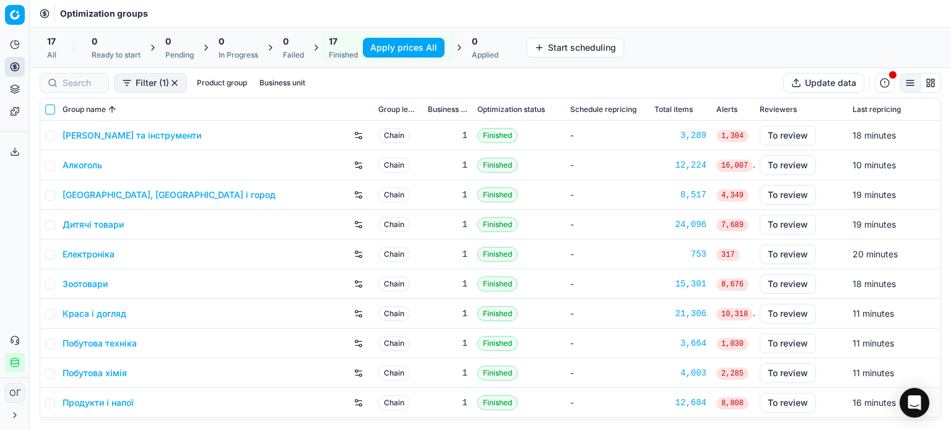
drag, startPoint x: 50, startPoint y: 108, endPoint x: 77, endPoint y: 165, distance: 63.4
click at [50, 108] on input "checkbox" at bounding box center [50, 110] width 10 height 10
checkbox input "true"
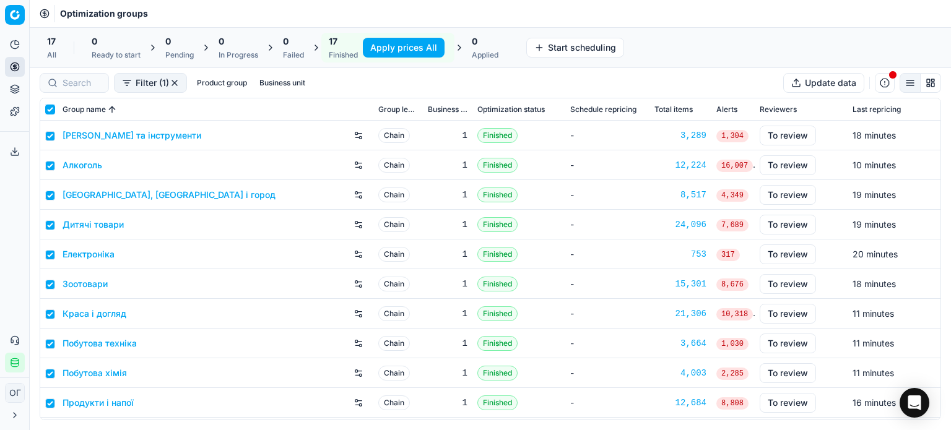
checkbox input "true"
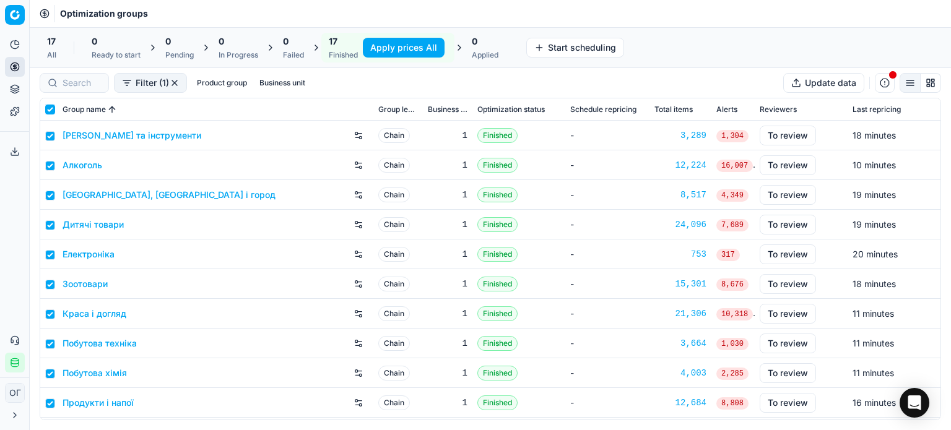
checkbox input "true"
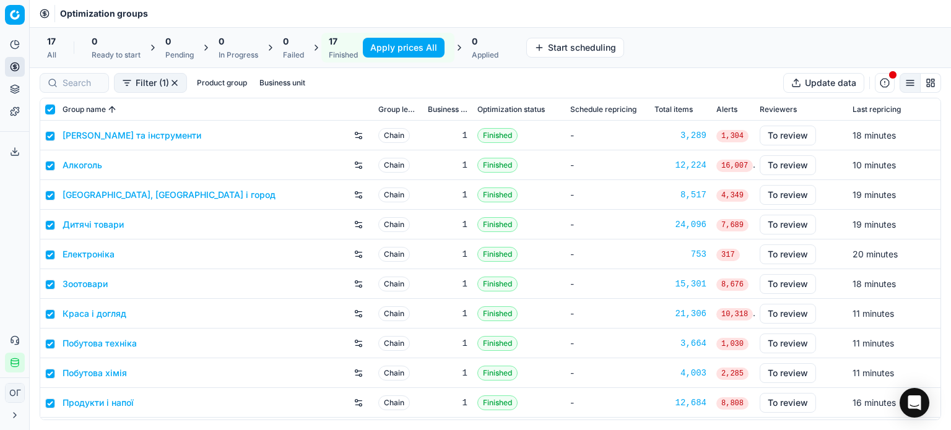
checkbox input "true"
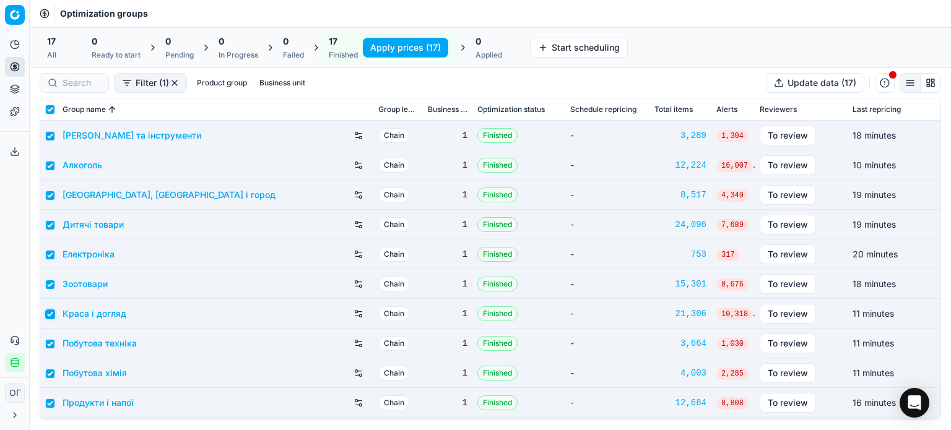
click at [51, 313] on input "checkbox" at bounding box center [50, 315] width 10 height 10
checkbox input "false"
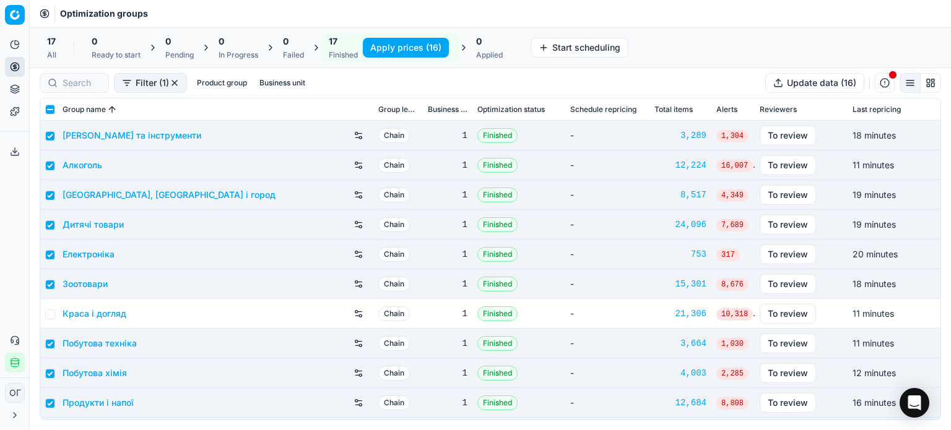
drag, startPoint x: 391, startPoint y: 50, endPoint x: 397, endPoint y: 46, distance: 6.7
click at [391, 50] on button "Apply prices (16)" at bounding box center [406, 48] width 86 height 20
checkbox input "false"
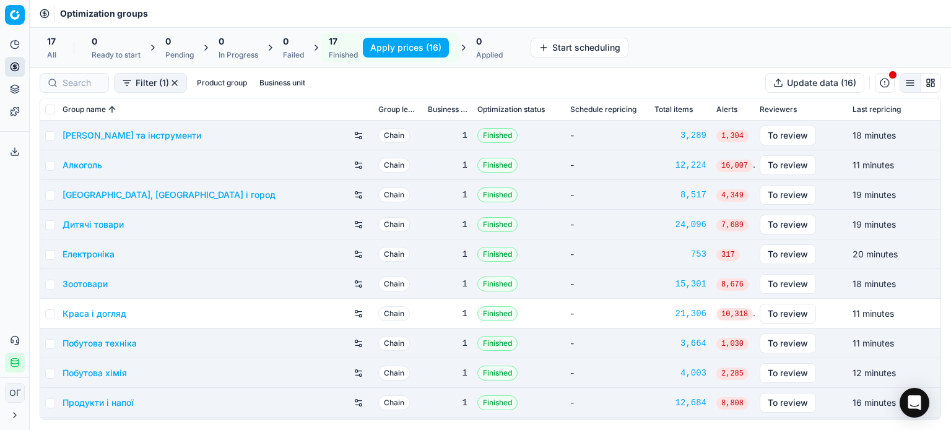
checkbox input "false"
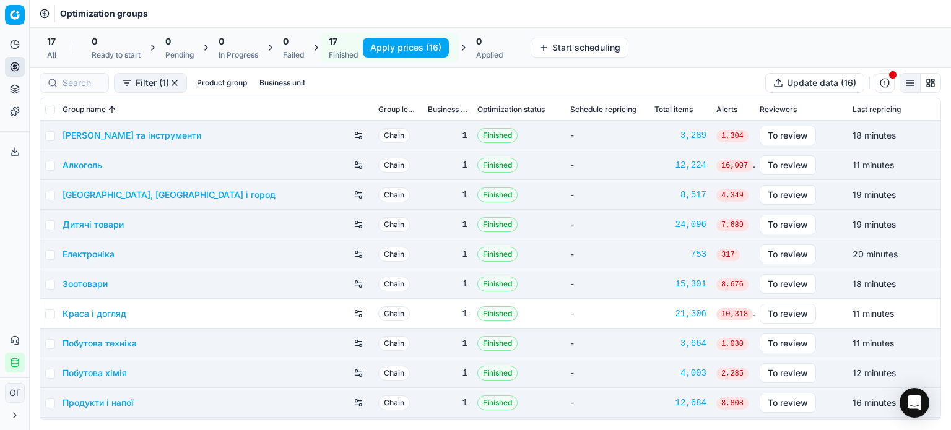
checkbox input "false"
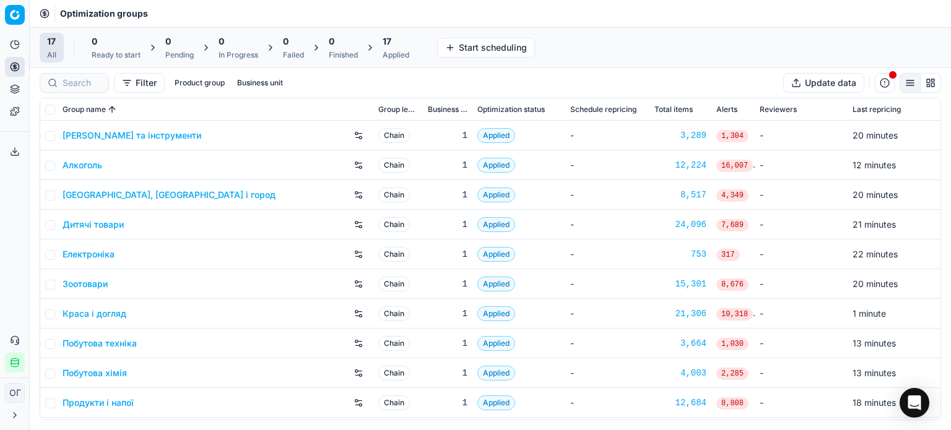
click at [406, 49] on div "17 Applied" at bounding box center [396, 47] width 27 height 25
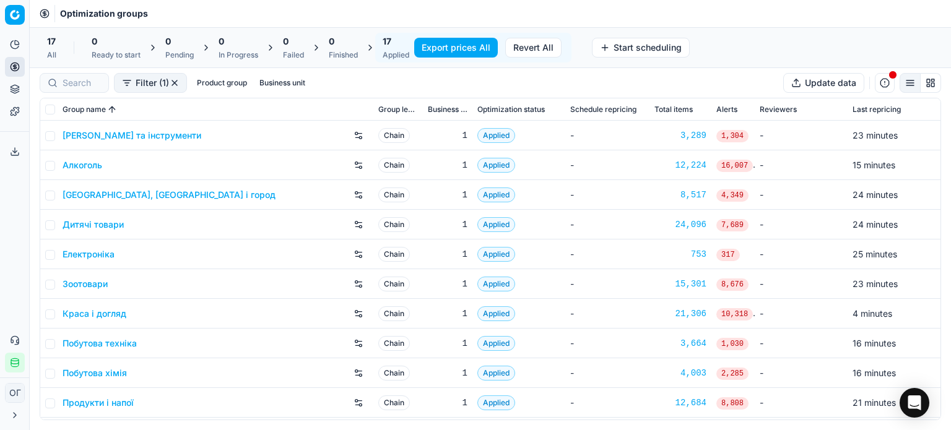
click at [434, 51] on button "Export prices All" at bounding box center [456, 48] width 84 height 20
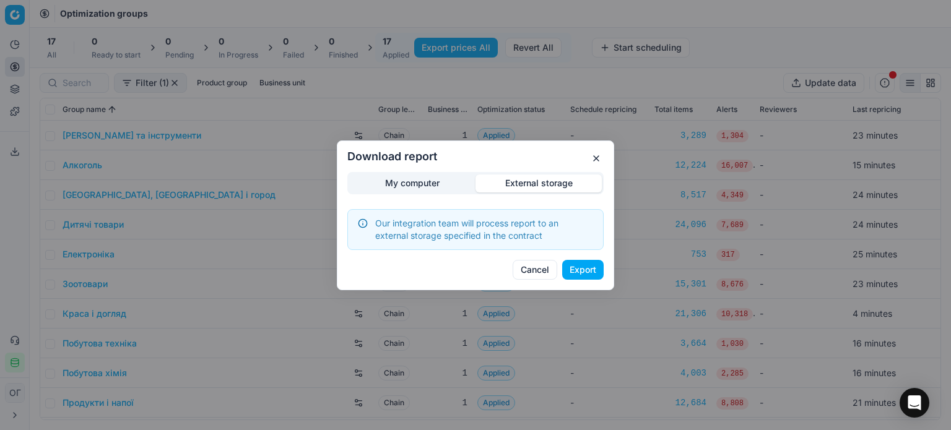
click at [543, 118] on div "Download report My computer External storage Our integration team will process …" at bounding box center [475, 215] width 951 height 430
click at [588, 266] on button "Export" at bounding box center [582, 270] width 41 height 20
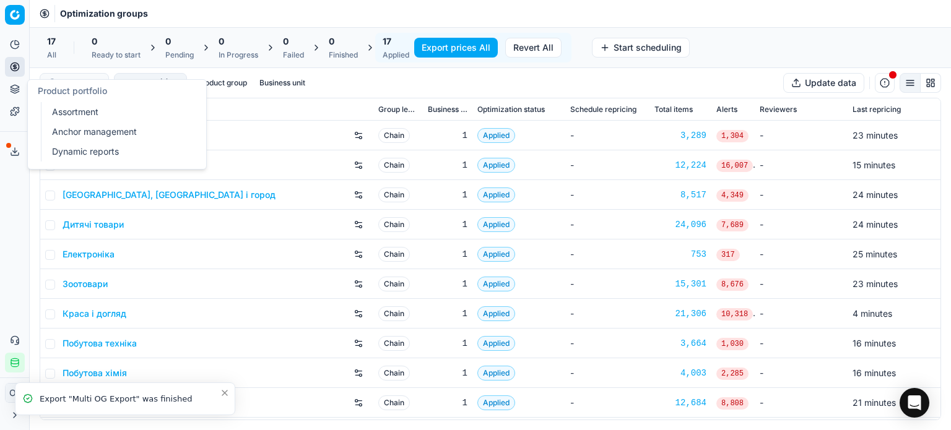
click at [70, 113] on link "Assortment" at bounding box center [119, 111] width 144 height 17
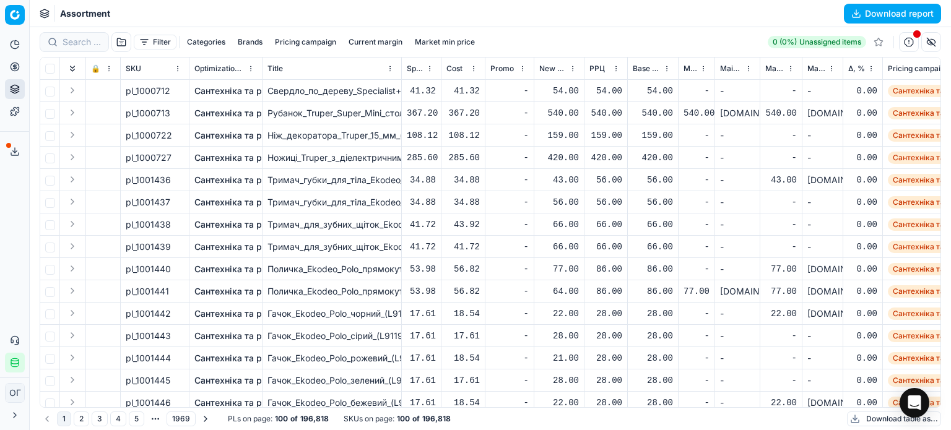
click at [864, 422] on button "Download table as..." at bounding box center [894, 419] width 94 height 15
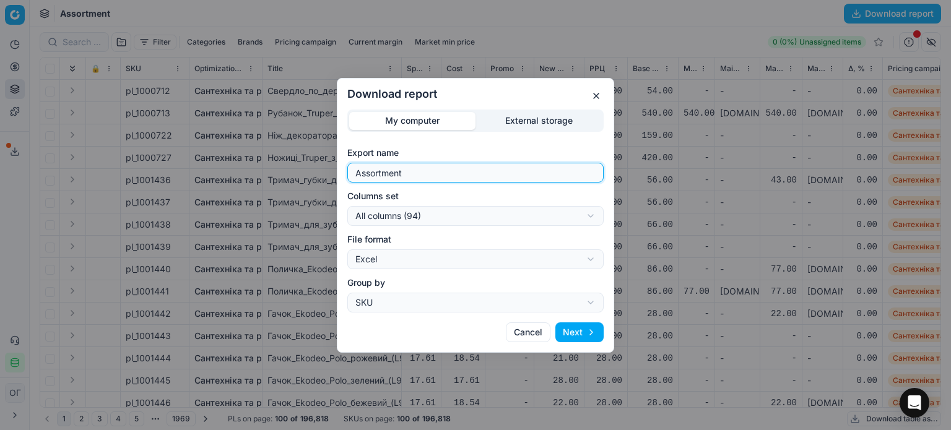
click at [442, 167] on input "Assortment" at bounding box center [475, 172] width 245 height 19
type input "Assortment 25.08 В"
click at [476, 217] on div "Download report My computer External storage Export name Assortment 25.08 В Col…" at bounding box center [475, 215] width 951 height 430
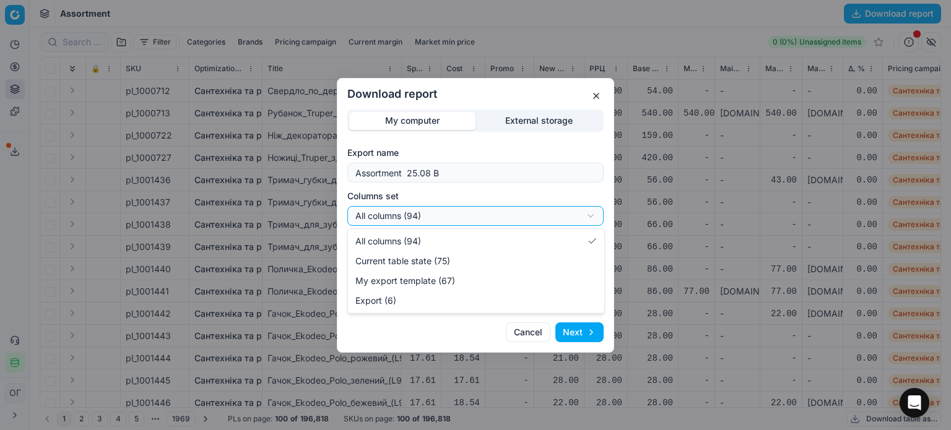
select select "table"
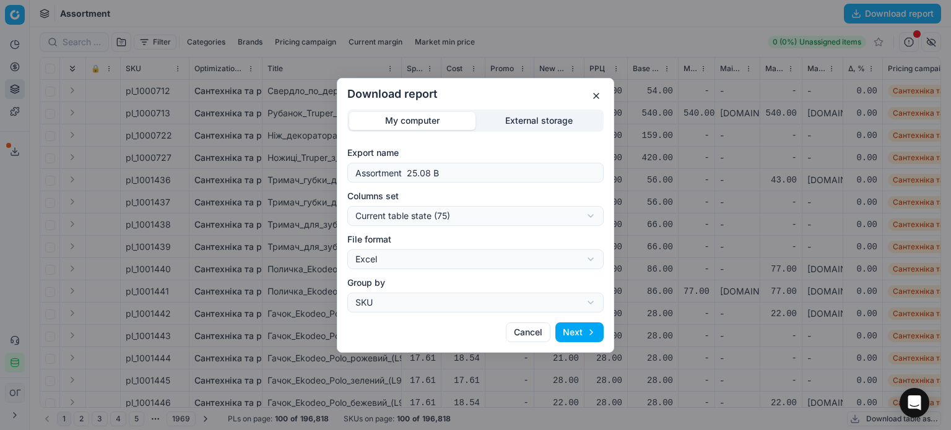
click at [582, 328] on button "Next" at bounding box center [579, 333] width 48 height 20
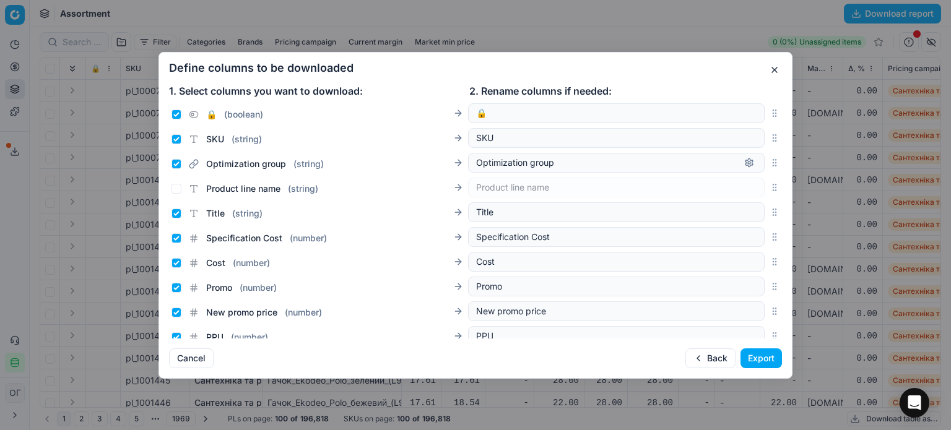
click at [753, 352] on button "Export" at bounding box center [761, 359] width 41 height 20
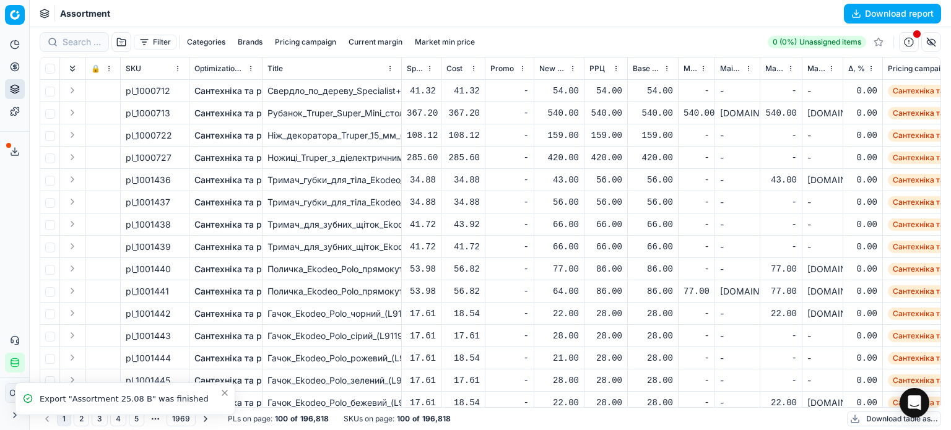
click at [911, 48] on button "button" at bounding box center [909, 42] width 20 height 20
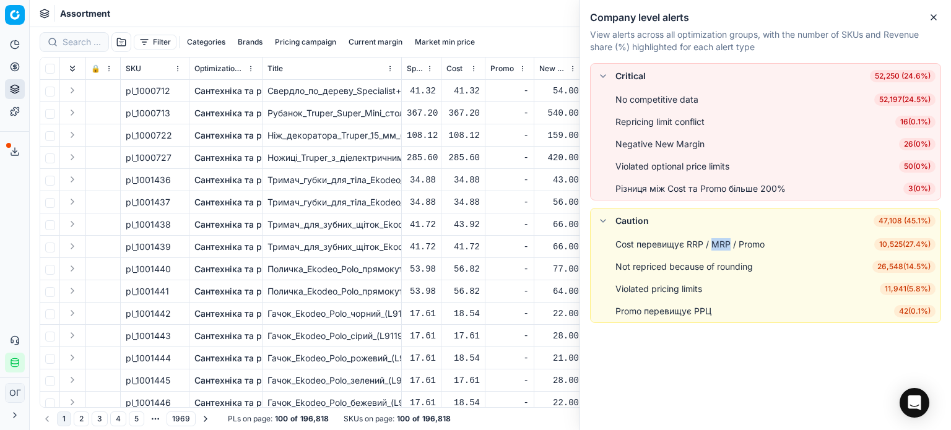
drag, startPoint x: 728, startPoint y: 245, endPoint x: 710, endPoint y: 245, distance: 18.6
click at [710, 245] on div "Cost перевищує RRP / MRP / Promo" at bounding box center [689, 244] width 149 height 12
click at [760, 381] on div "Critical 52,250 (24.6%) No competitive data 52,197 ( 24.5% ) Repricing limit co…" at bounding box center [765, 246] width 371 height 367
click at [6, 157] on button "Export service" at bounding box center [15, 152] width 20 height 20
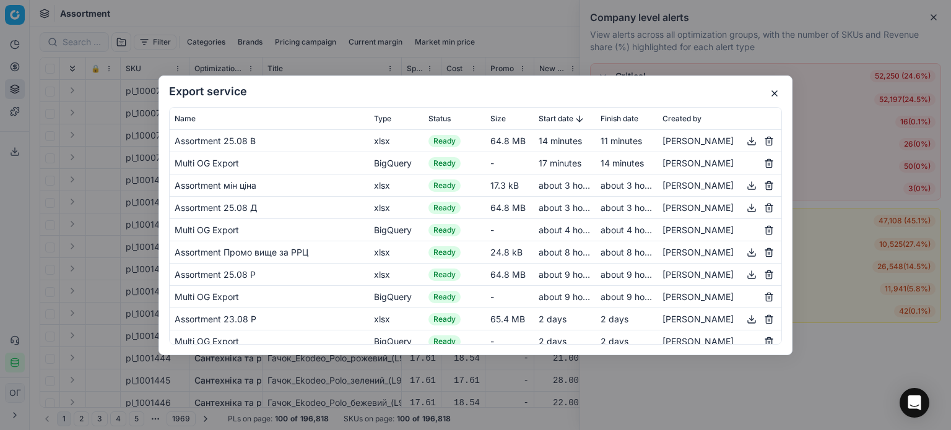
click at [776, 96] on button "button" at bounding box center [774, 93] width 15 height 15
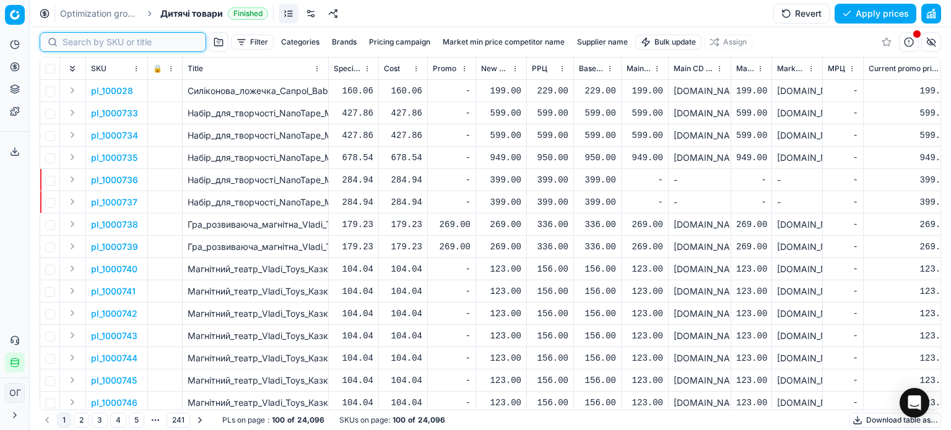
click at [72, 41] on input at bounding box center [131, 42] width 136 height 12
paste input "783555"
type input "783555"
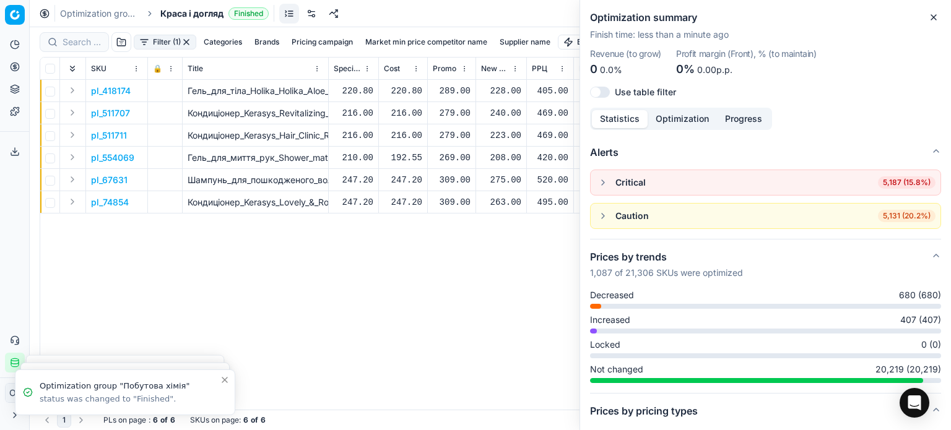
click at [939, 15] on button "Close" at bounding box center [933, 17] width 15 height 15
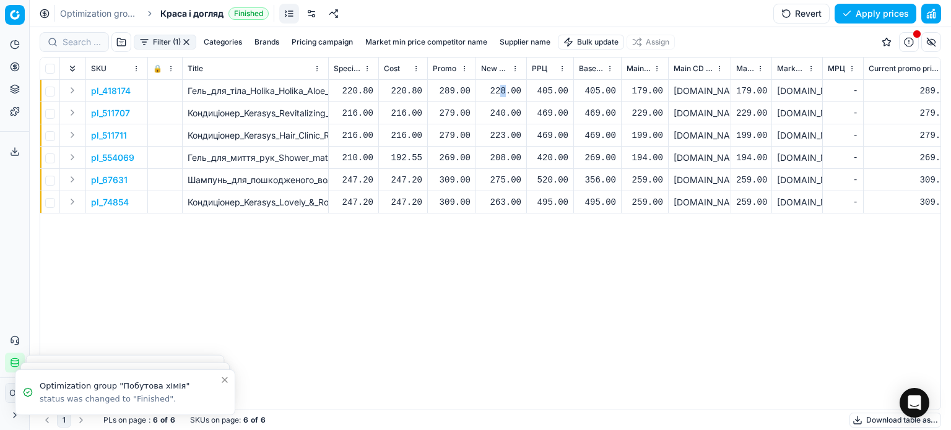
click at [505, 87] on div "228.00" at bounding box center [501, 91] width 40 height 12
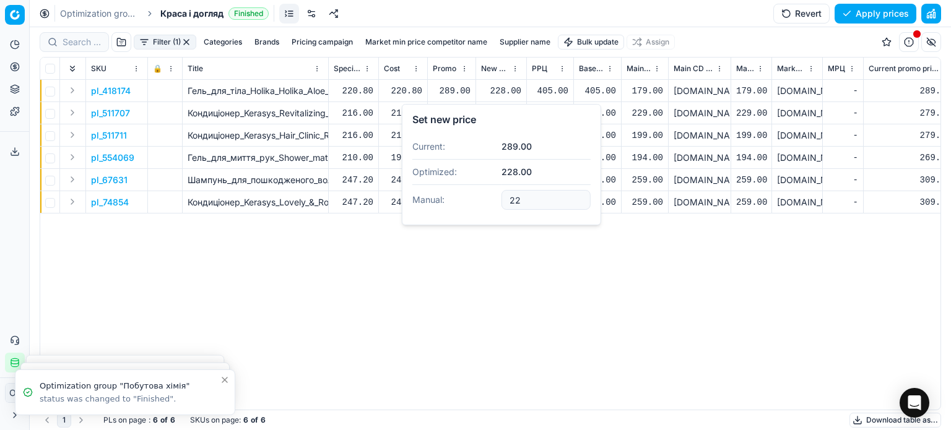
type input "2"
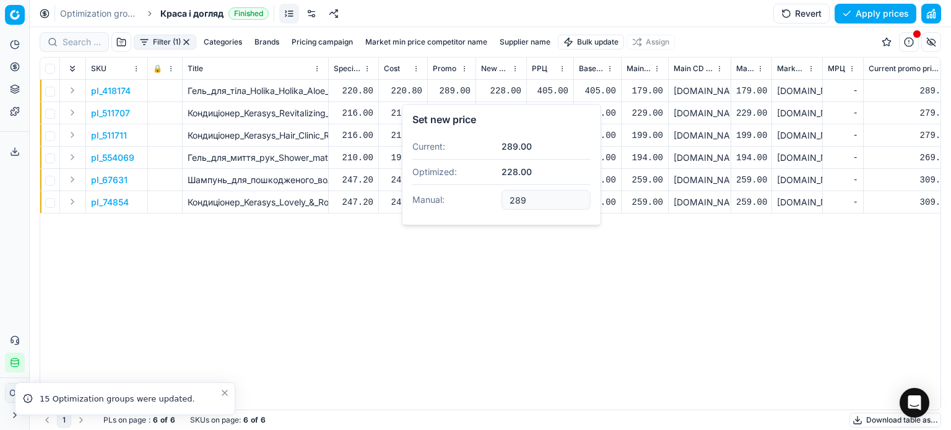
type input "289.00"
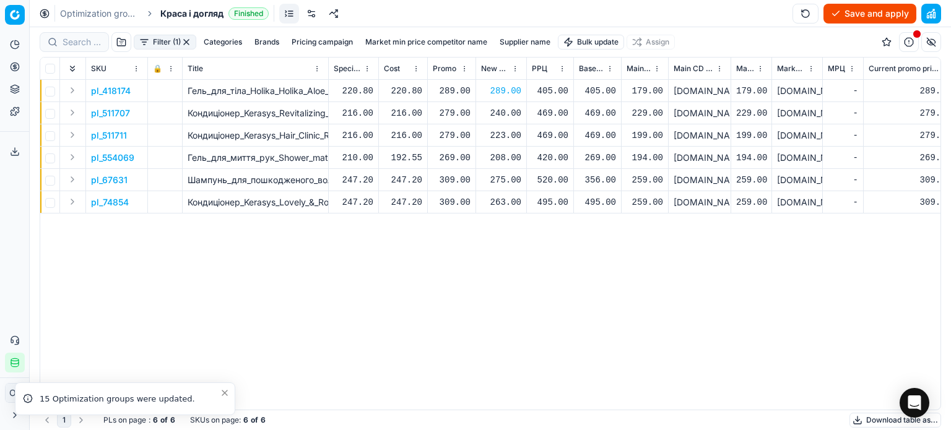
click at [510, 118] on div "240.00" at bounding box center [501, 113] width 40 height 12
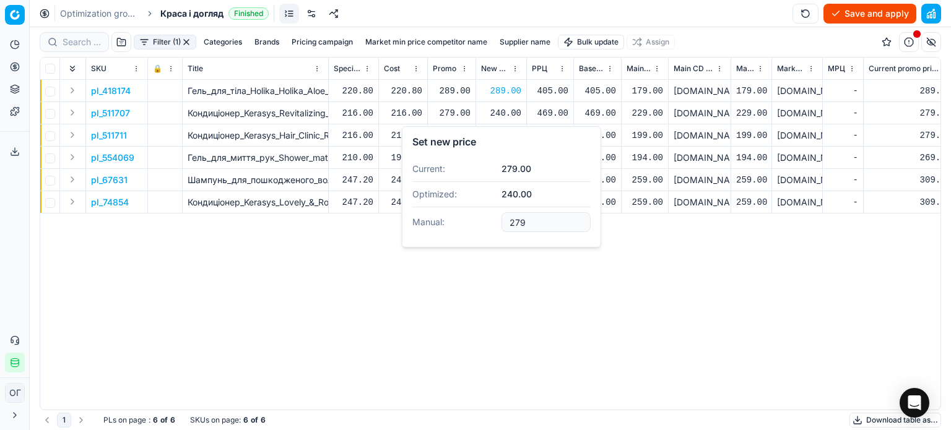
type input "279.00"
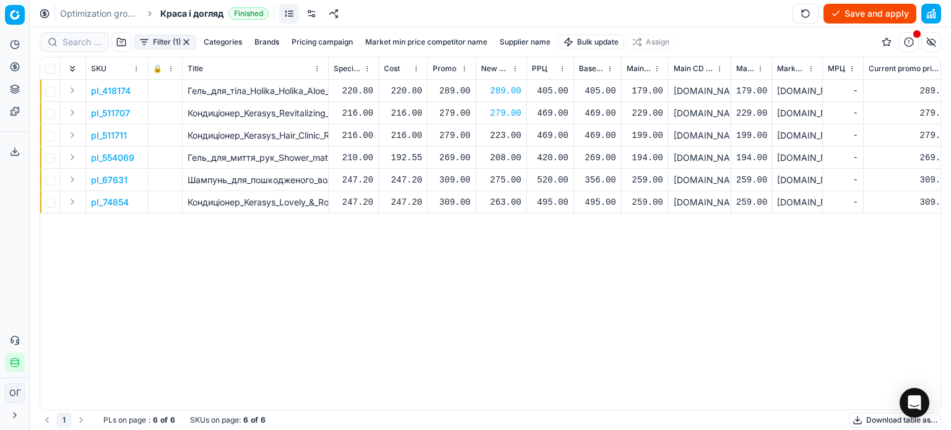
click at [504, 138] on div "223.00" at bounding box center [501, 135] width 40 height 12
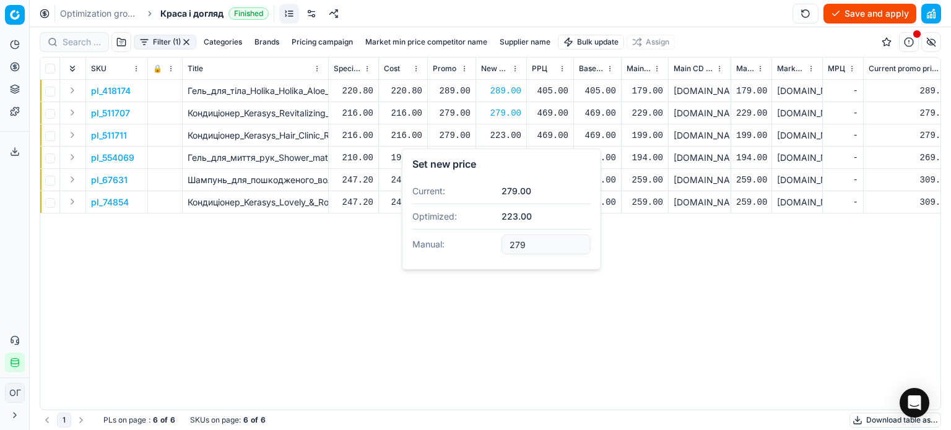
type input "279.00"
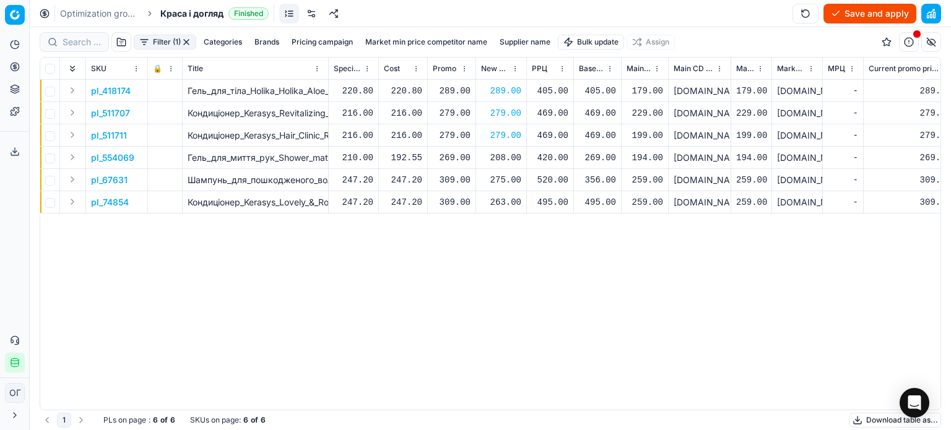
click at [497, 158] on div "208.00" at bounding box center [501, 158] width 40 height 12
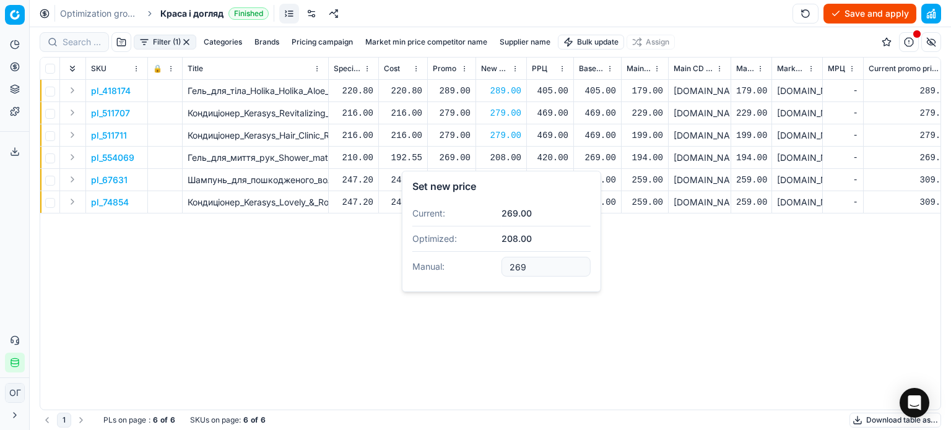
type input "269.00"
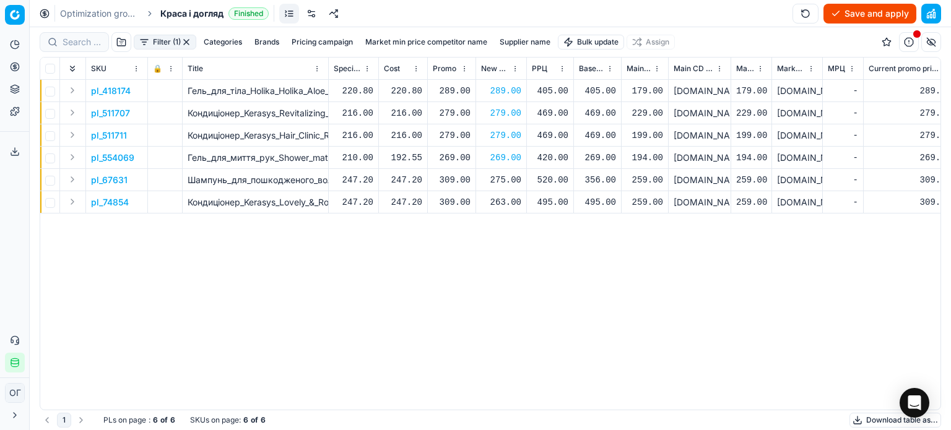
click at [505, 186] on div "275.00" at bounding box center [501, 180] width 40 height 22
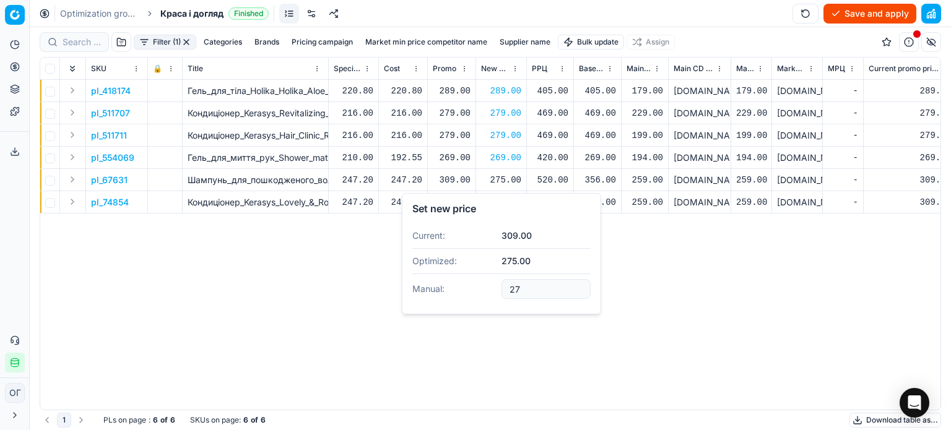
type input "2"
type input "309.00"
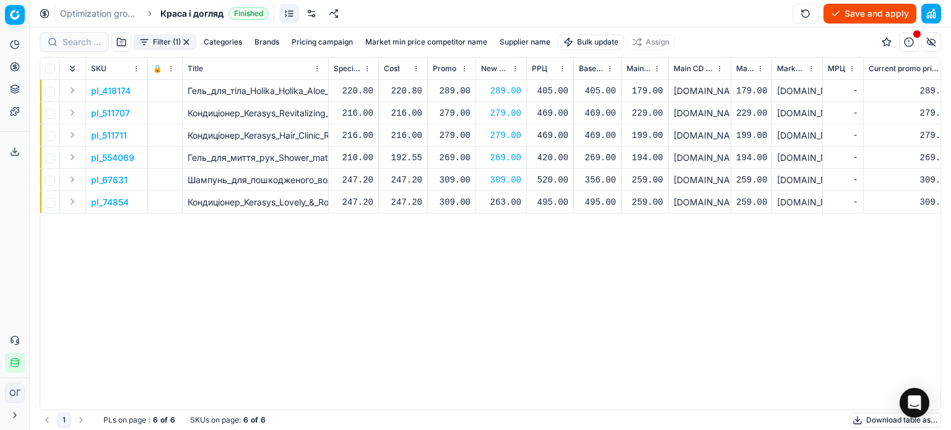
click at [506, 207] on div "263.00" at bounding box center [501, 202] width 40 height 12
type input "2"
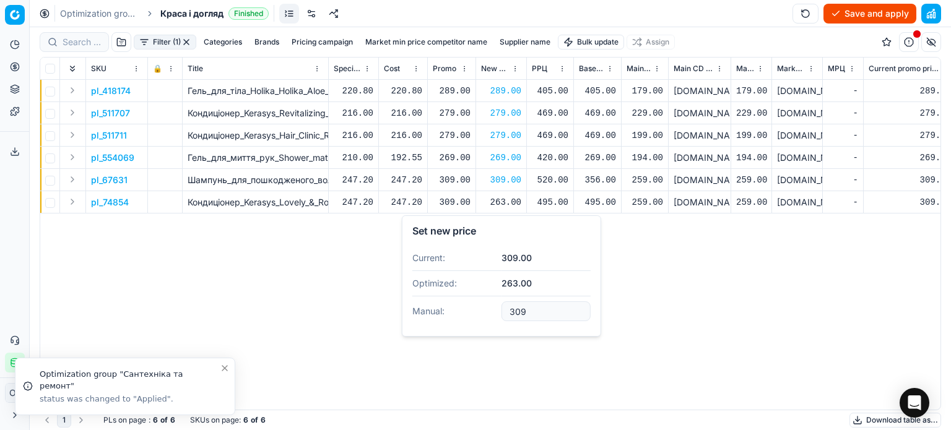
type input "309.00"
click at [859, 15] on button "Save and apply" at bounding box center [870, 14] width 93 height 20
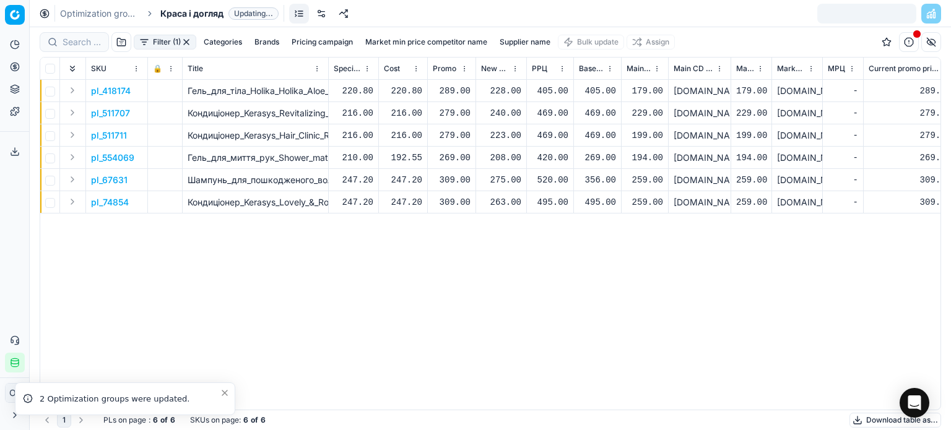
click at [225, 391] on icon "Close toast" at bounding box center [225, 393] width 10 height 10
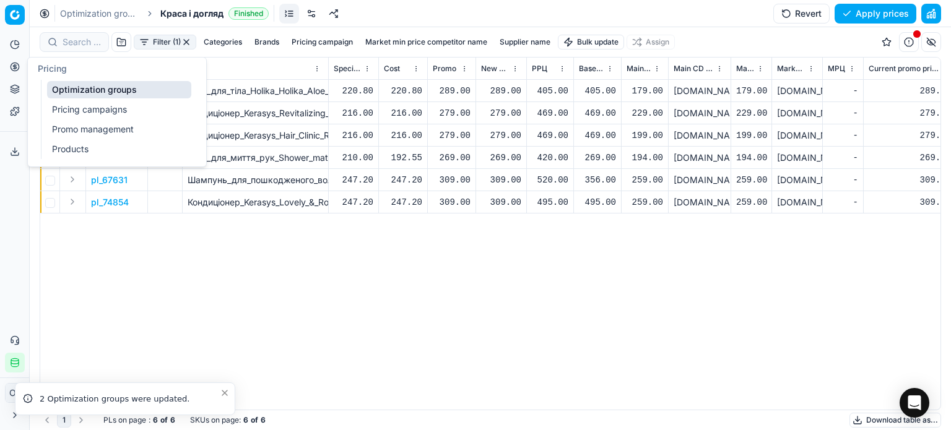
click at [20, 64] on button "Pricing" at bounding box center [15, 67] width 20 height 20
drag, startPoint x: 61, startPoint y: 85, endPoint x: 69, endPoint y: 100, distance: 16.9
click at [61, 85] on link "Optimization groups" at bounding box center [119, 89] width 144 height 17
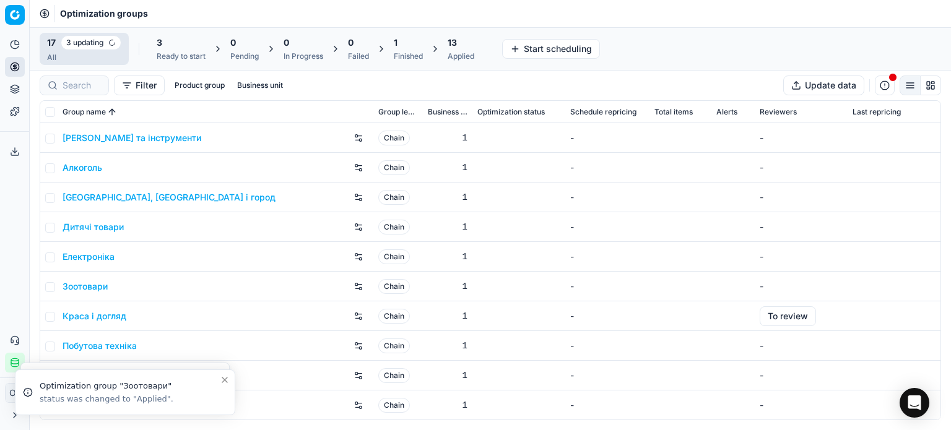
click at [415, 45] on div "1" at bounding box center [408, 43] width 29 height 12
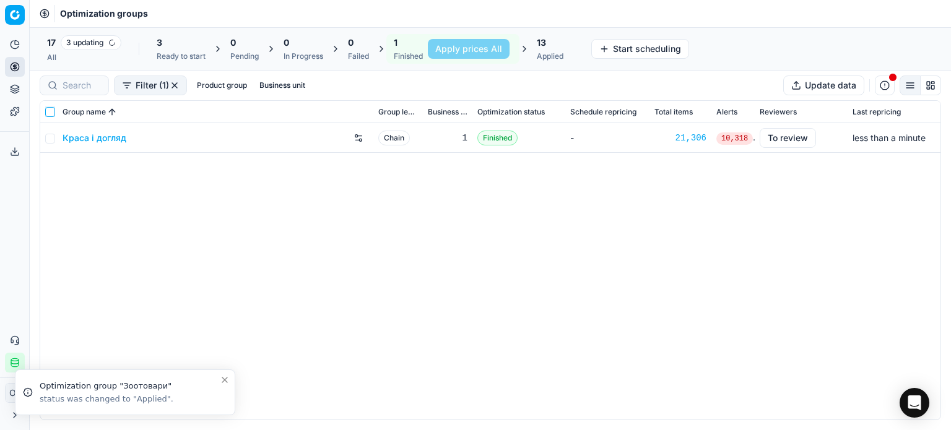
drag, startPoint x: 53, startPoint y: 113, endPoint x: 213, endPoint y: 90, distance: 161.5
click at [53, 113] on input "checkbox" at bounding box center [50, 112] width 10 height 10
checkbox input "true"
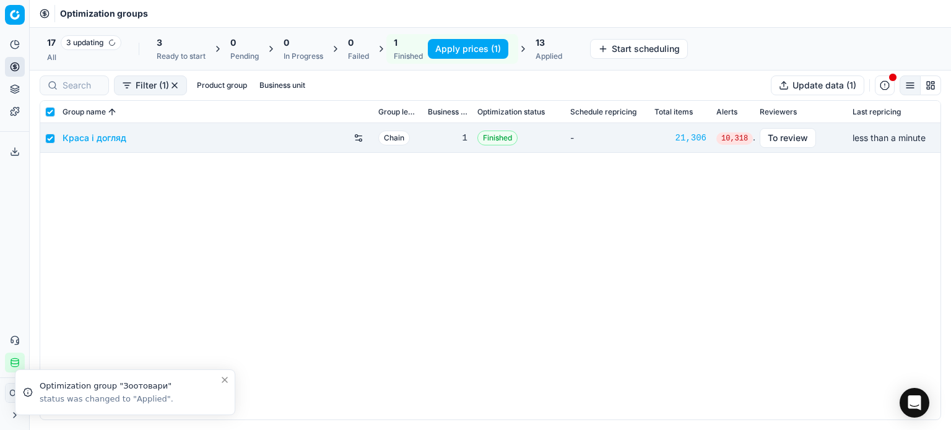
click at [450, 47] on button "Apply prices (1)" at bounding box center [468, 49] width 80 height 20
checkbox input "false"
